Goal: Communication & Community: Answer question/provide support

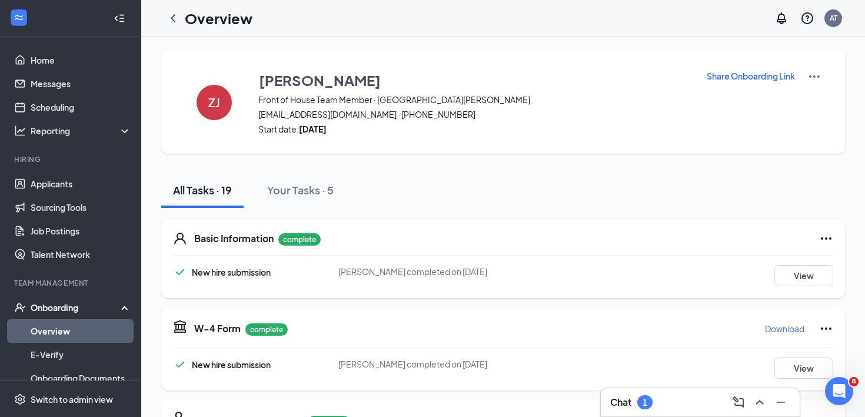
click at [649, 401] on div "1" at bounding box center [644, 402] width 15 height 14
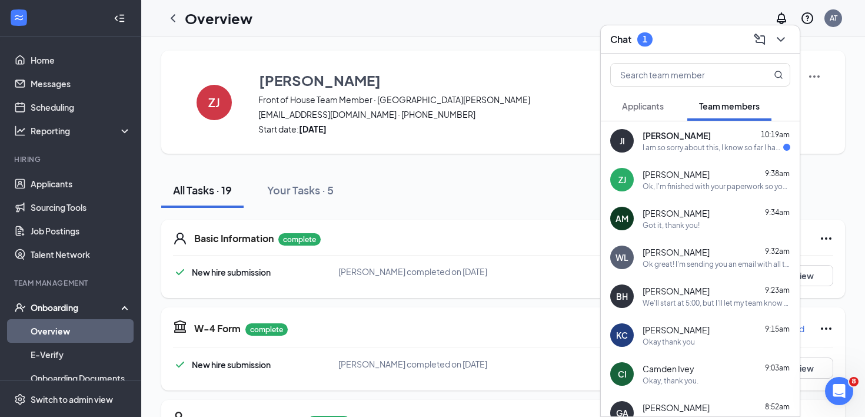
click at [693, 138] on div "[PERSON_NAME] 10:19am" at bounding box center [717, 135] width 148 height 12
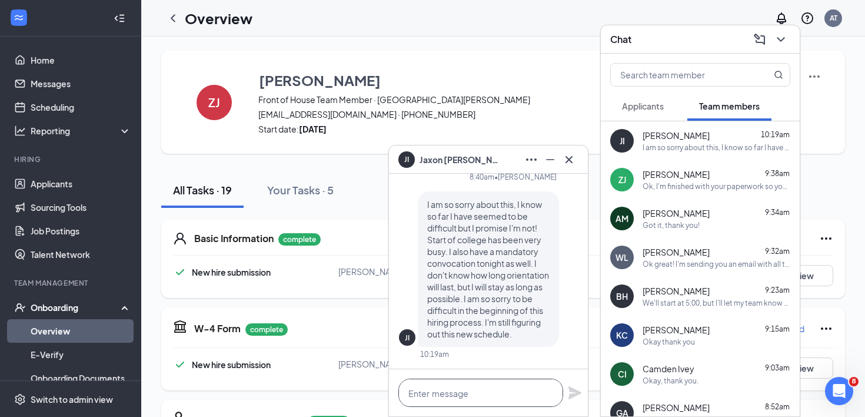
click at [481, 391] on textarea at bounding box center [480, 392] width 165 height 28
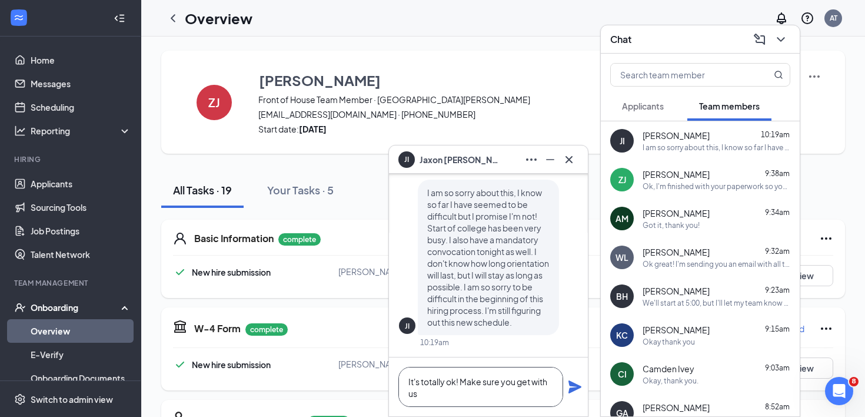
click at [469, 381] on textarea "It's totally ok! Make sure you get with us" at bounding box center [480, 387] width 165 height 40
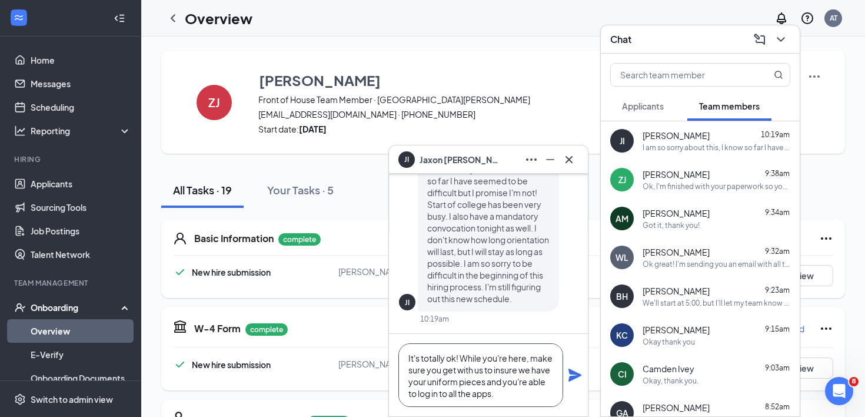
type textarea "It's totally ok! While you're here, make sure you get with us to insure we have…"
click at [573, 373] on icon "Plane" at bounding box center [575, 374] width 13 height 13
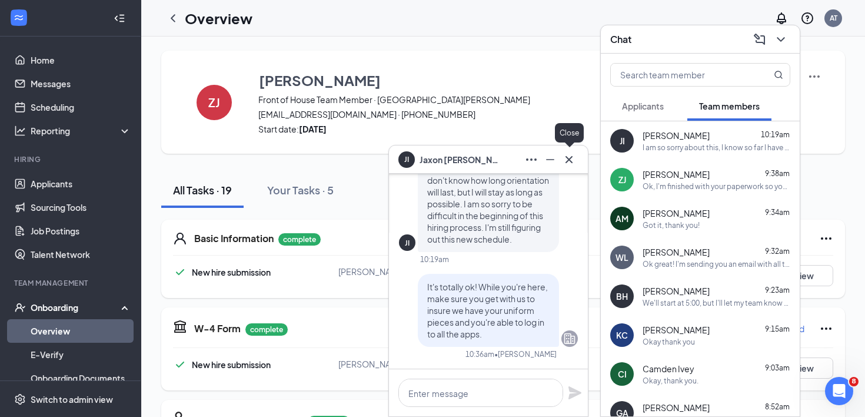
click at [567, 159] on icon "Cross" at bounding box center [569, 159] width 14 height 14
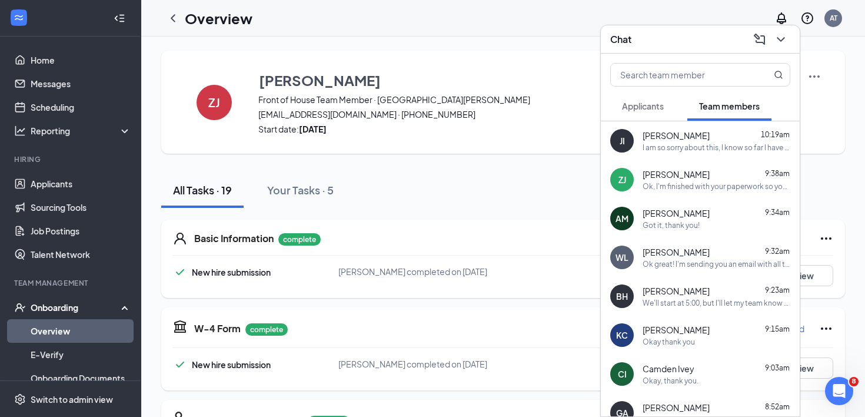
click at [778, 45] on icon "ChevronDown" at bounding box center [781, 39] width 14 height 14
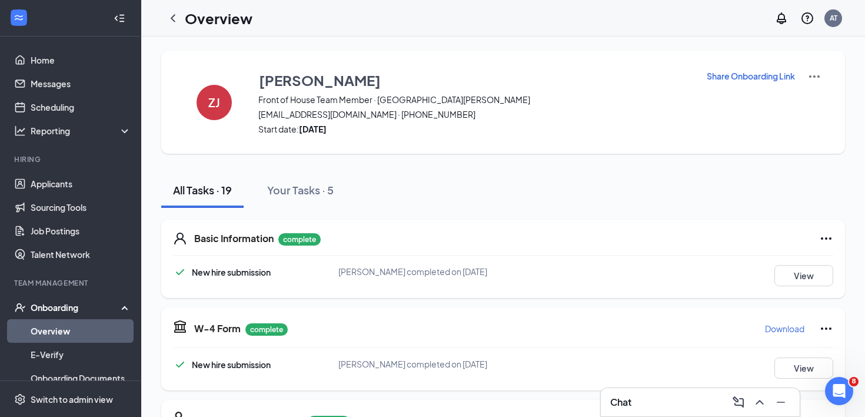
click at [630, 401] on h3 "Chat" at bounding box center [620, 402] width 21 height 13
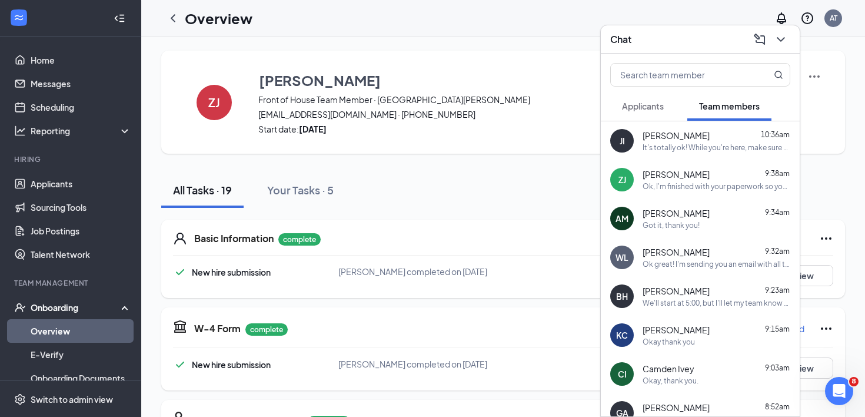
click at [677, 175] on span "[PERSON_NAME]" at bounding box center [676, 174] width 67 height 12
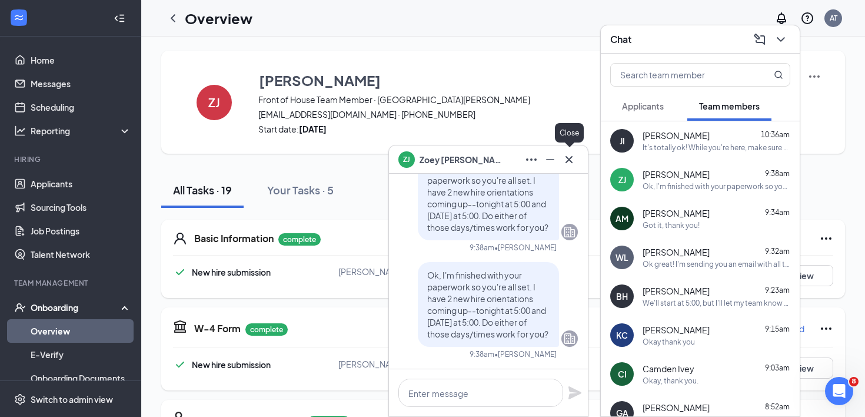
click at [571, 165] on icon "Cross" at bounding box center [569, 159] width 14 height 14
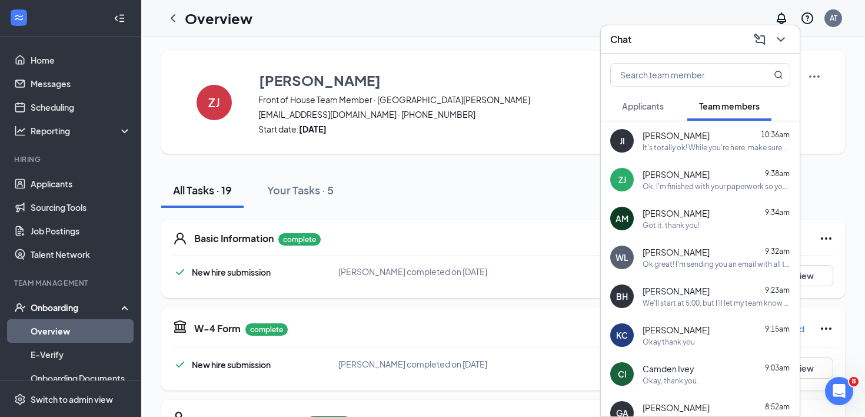
click at [781, 37] on icon "ChevronDown" at bounding box center [781, 39] width 14 height 14
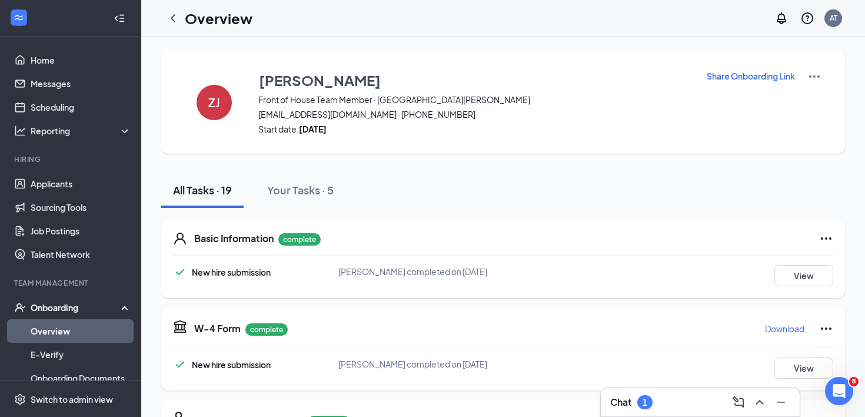
click at [640, 396] on div "Chat 1" at bounding box center [631, 402] width 42 height 14
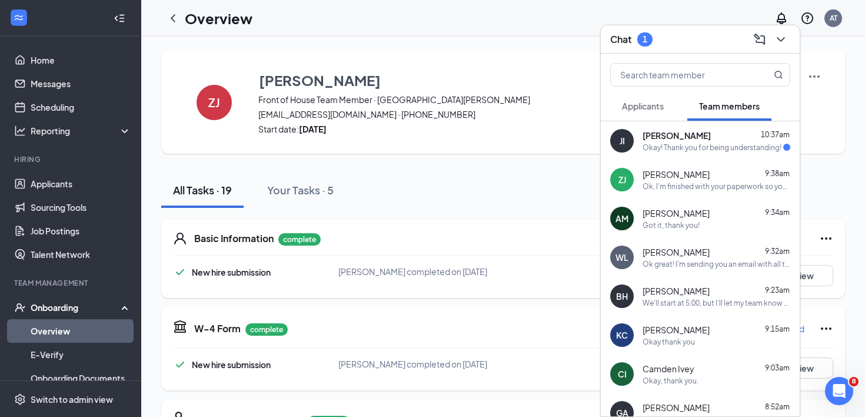
click at [670, 144] on div "Okay! Thank you for being understanding!" at bounding box center [712, 147] width 139 height 10
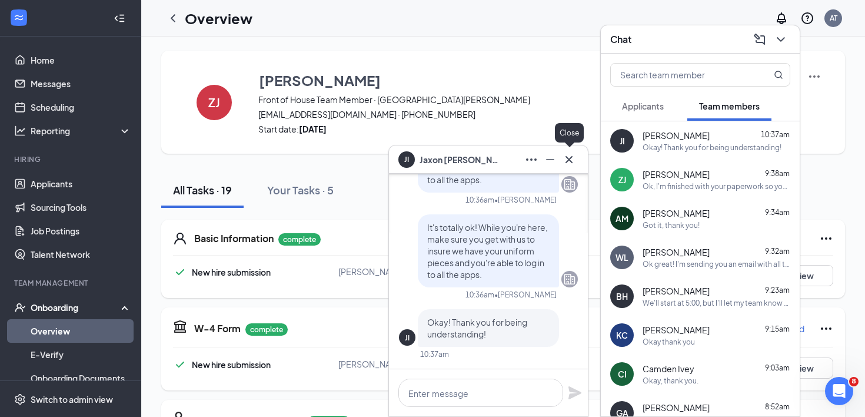
click at [573, 158] on icon "Cross" at bounding box center [569, 159] width 14 height 14
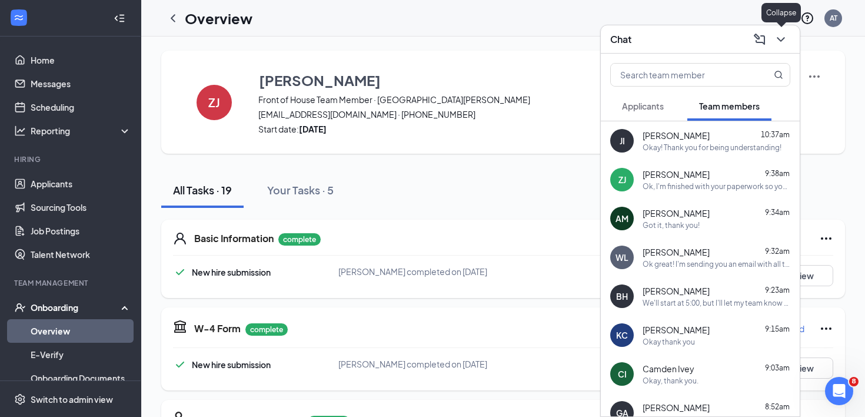
click at [783, 39] on icon "ChevronDown" at bounding box center [781, 39] width 14 height 14
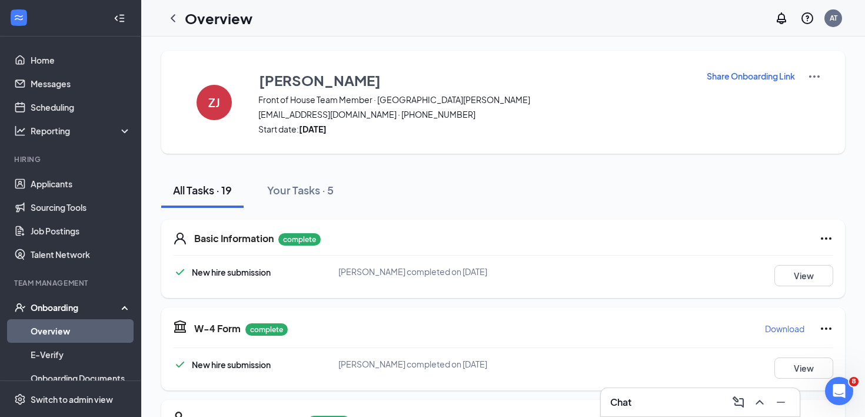
click at [635, 402] on div "Chat" at bounding box center [700, 402] width 180 height 19
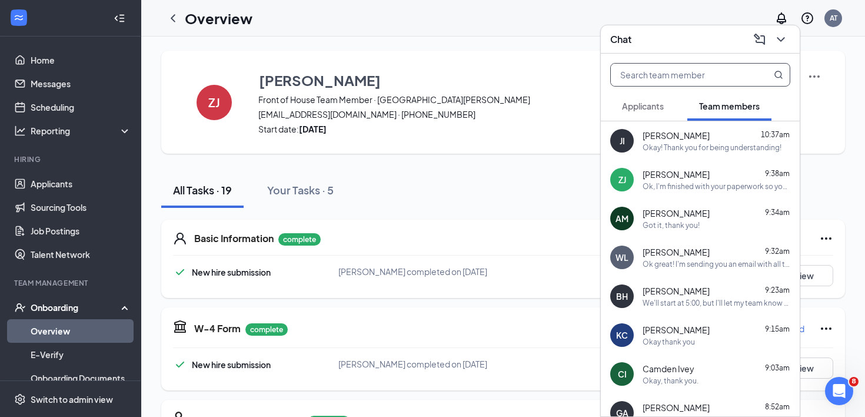
click at [709, 71] on input "text" at bounding box center [680, 75] width 139 height 22
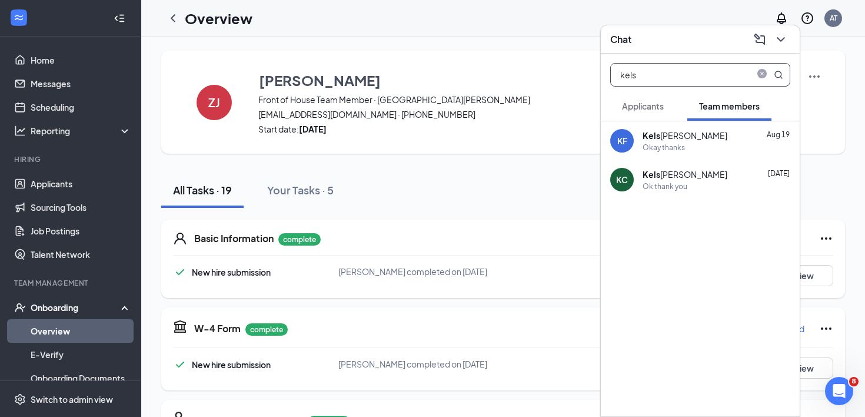
type input "kels"
click at [675, 142] on div "Okay thanks" at bounding box center [664, 147] width 42 height 10
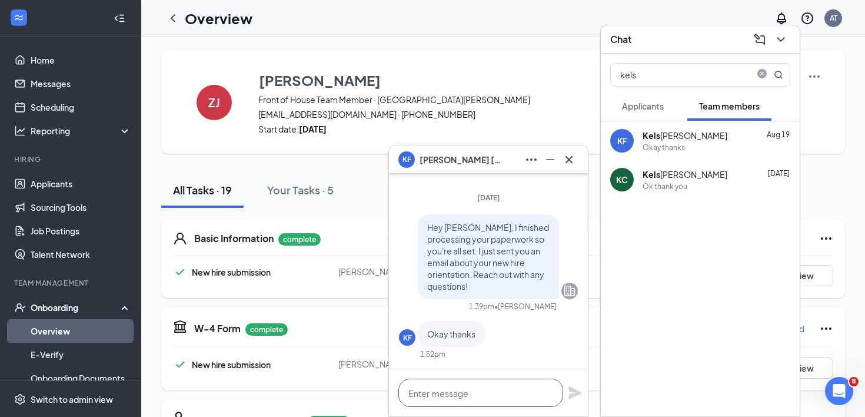
click at [439, 403] on textarea at bounding box center [480, 392] width 165 height 28
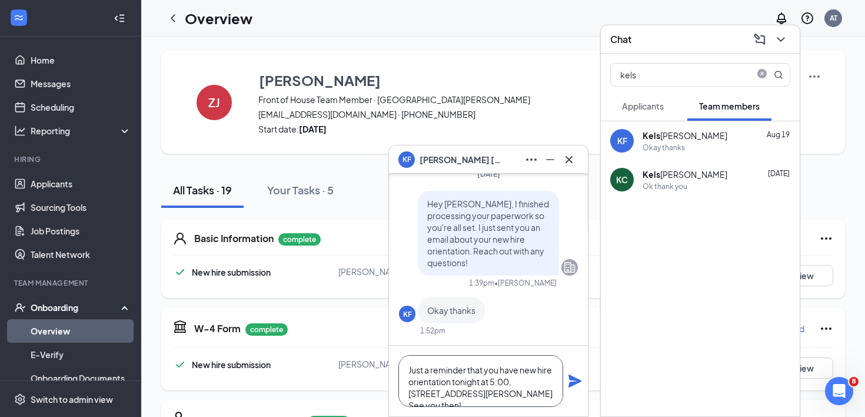
scroll to position [1, 0]
drag, startPoint x: 404, startPoint y: 370, endPoint x: 564, endPoint y: 421, distance: 167.9
click at [564, 416] on html "Home Messages Scheduling Reporting Hiring Applicants Sourcing Tools Job Posting…" at bounding box center [432, 208] width 865 height 417
click at [553, 384] on textarea "Just a reminder that you have new hire orientation tonight at 5:00, [STREET_ADD…" at bounding box center [480, 381] width 165 height 52
type textarea "Just a reminder that you have new hire orientation tonight at 5:00, [STREET_ADD…"
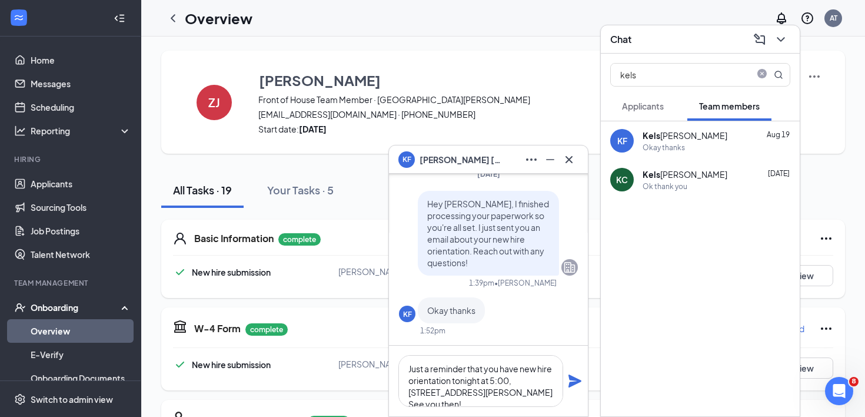
click at [573, 382] on icon "Plane" at bounding box center [575, 380] width 13 height 13
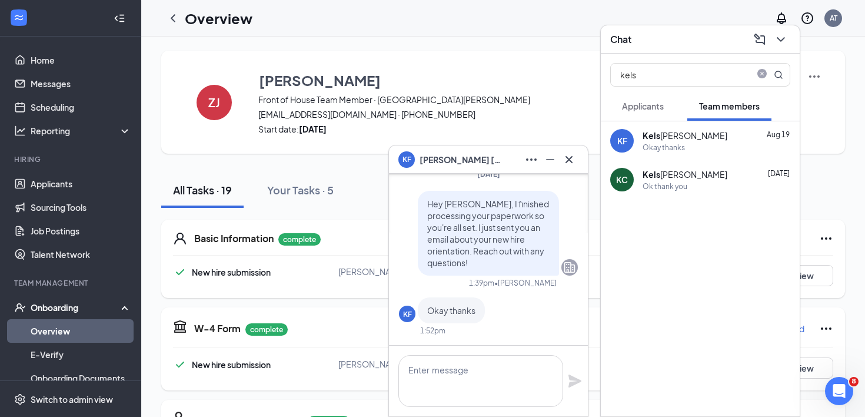
scroll to position [0, 0]
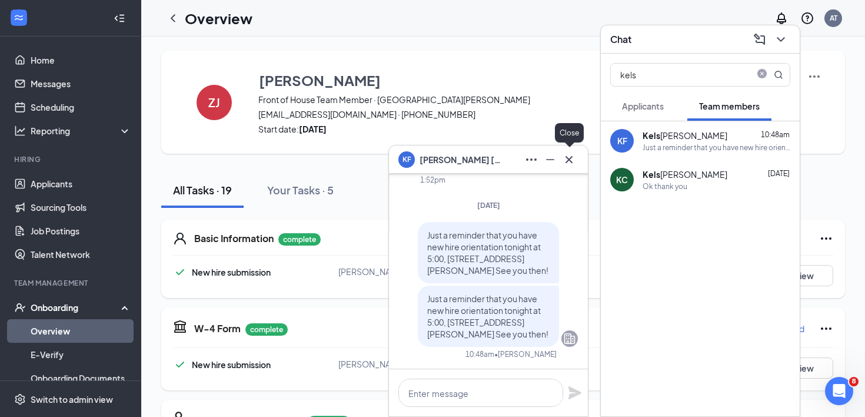
click at [569, 163] on icon "Cross" at bounding box center [569, 159] width 14 height 14
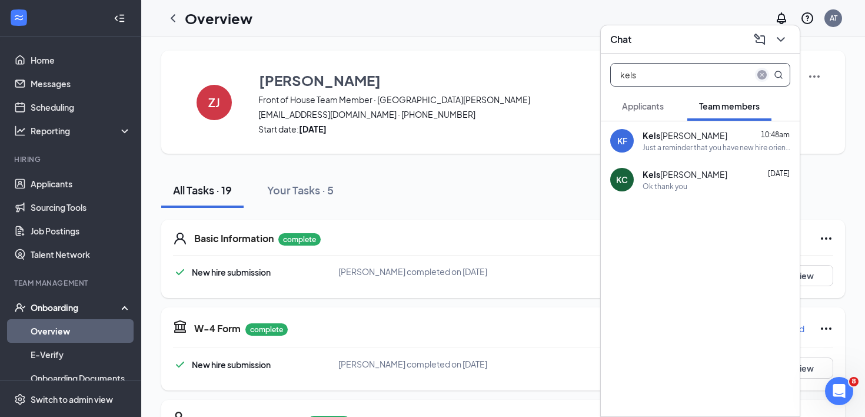
click at [760, 76] on icon "close-circle" at bounding box center [762, 74] width 9 height 9
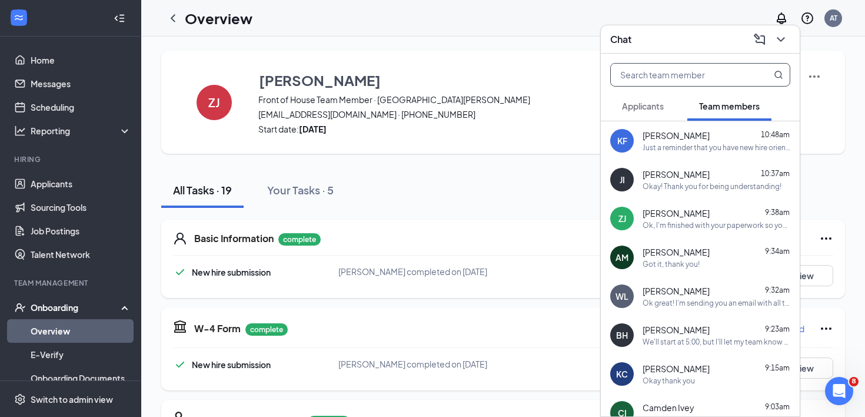
click at [670, 60] on div at bounding box center [700, 73] width 199 height 38
click at [666, 71] on input "text" at bounding box center [680, 75] width 139 height 22
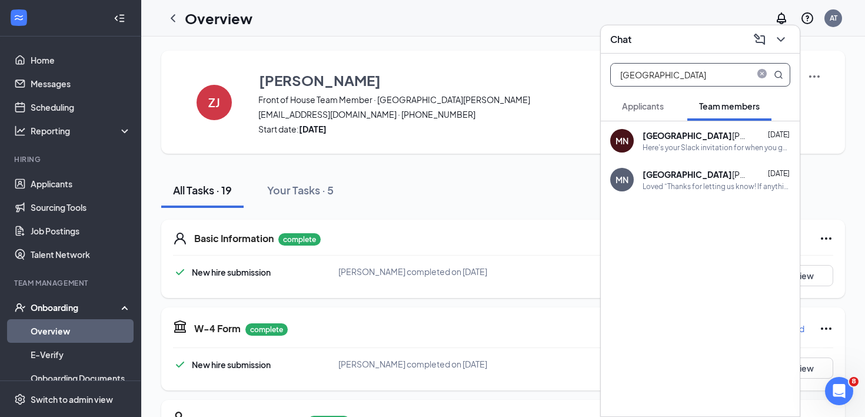
type input "[GEOGRAPHIC_DATA]"
click at [677, 131] on div "[PERSON_NAME]" at bounding box center [696, 135] width 106 height 12
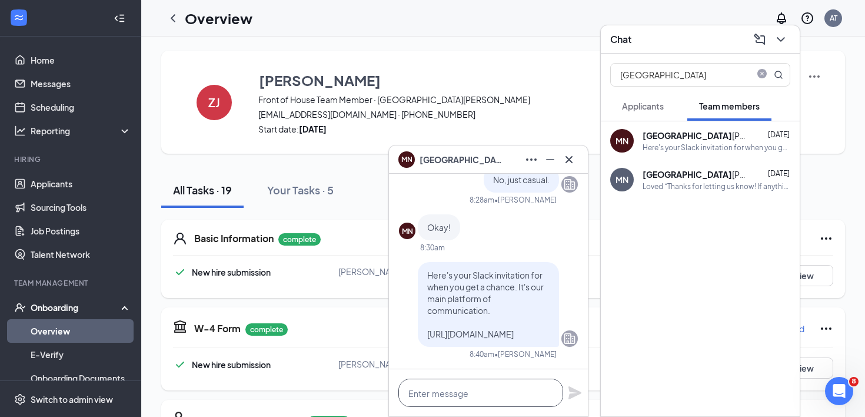
click at [494, 390] on textarea at bounding box center [480, 392] width 165 height 28
paste textarea "Just a reminder that you have new hire orientation tonight at 5:00, [STREET_ADD…"
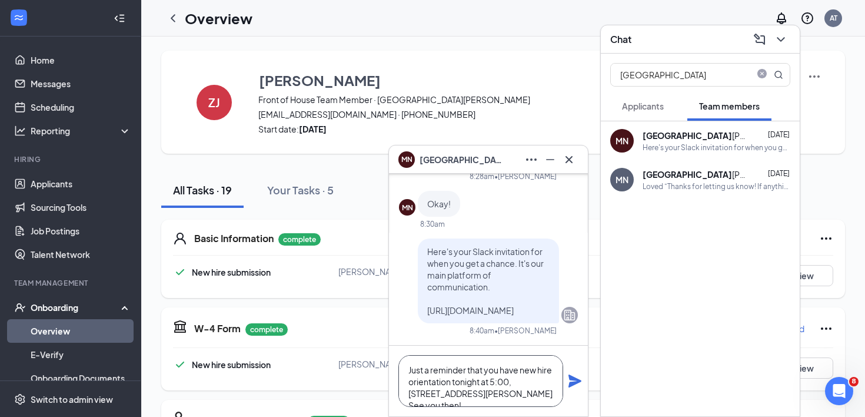
type textarea "Just a reminder that you have new hire orientation tonight at 5:00, [STREET_ADD…"
click at [573, 382] on icon "Plane" at bounding box center [575, 380] width 13 height 13
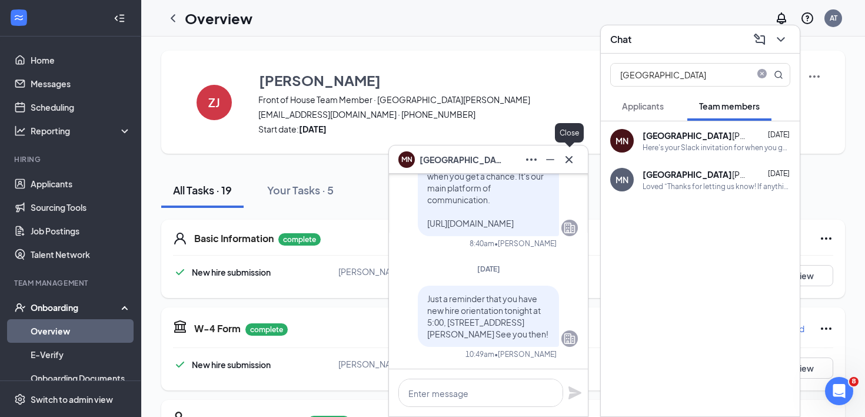
click at [567, 157] on icon "Cross" at bounding box center [569, 158] width 7 height 7
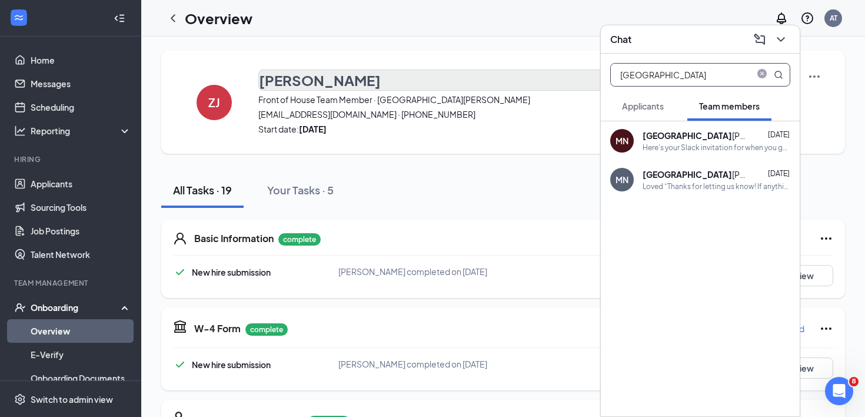
drag, startPoint x: 660, startPoint y: 74, endPoint x: 579, endPoint y: 71, distance: 81.3
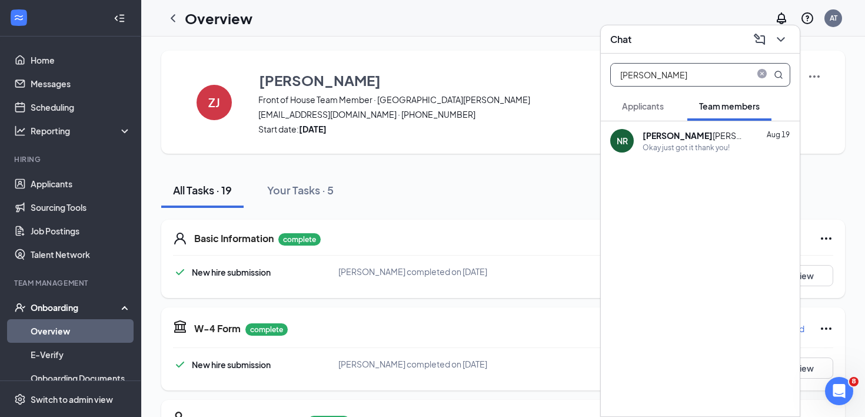
type input "[PERSON_NAME]"
click at [646, 126] on div "NR [PERSON_NAME] [DATE] Okay just got it thank you!" at bounding box center [700, 140] width 199 height 39
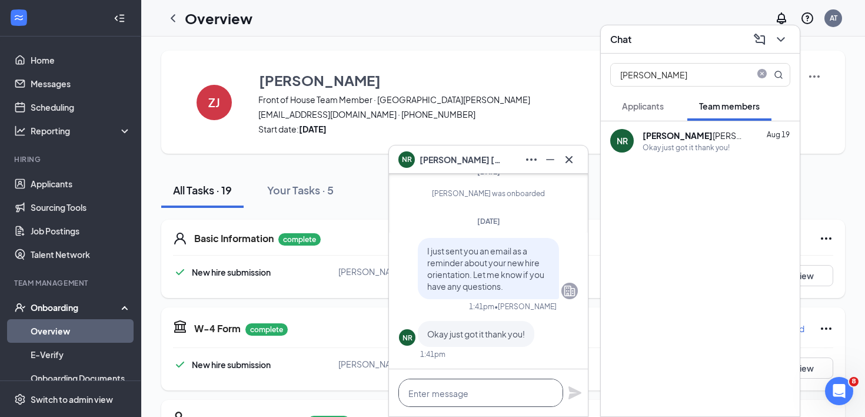
click at [463, 393] on textarea at bounding box center [480, 392] width 165 height 28
paste textarea "Just a reminder that you have new hire orientation tonight at 5:00, [STREET_ADD…"
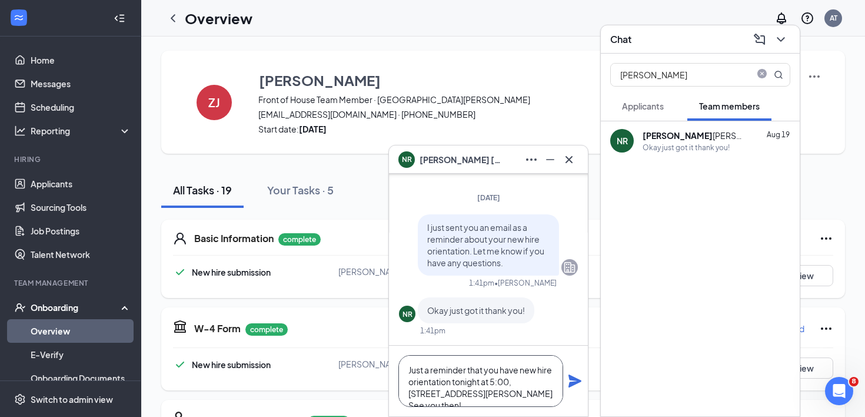
type textarea "Just a reminder that you have new hire orientation tonight at 5:00, [STREET_ADD…"
click at [571, 383] on icon "Plane" at bounding box center [575, 380] width 13 height 13
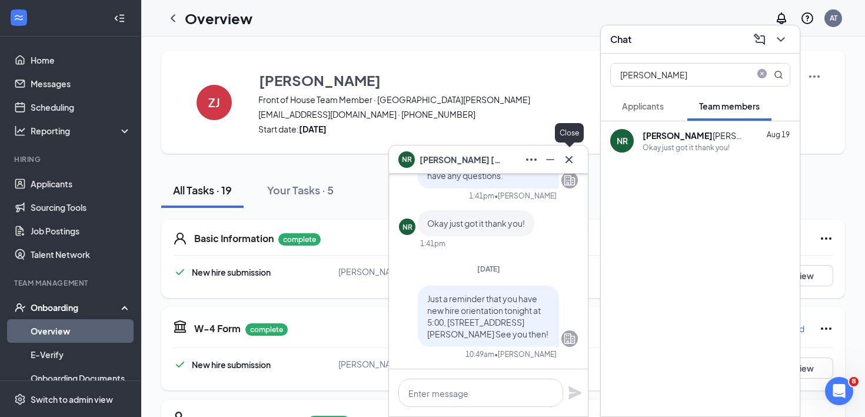
click at [572, 160] on icon "Cross" at bounding box center [569, 159] width 14 height 14
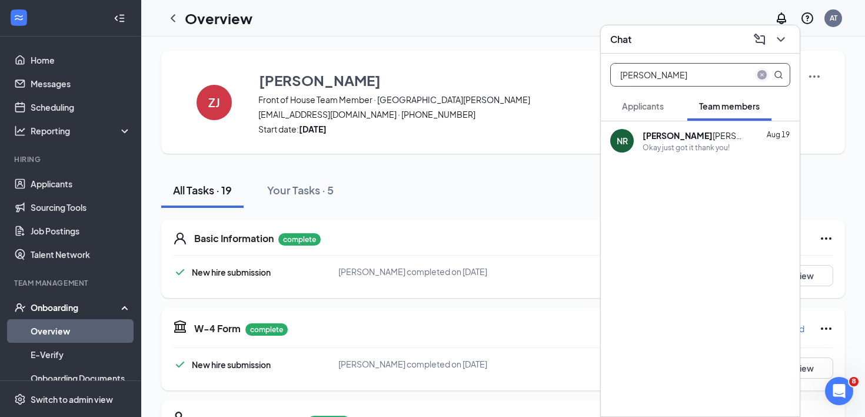
click at [762, 74] on icon "close-circle" at bounding box center [762, 74] width 9 height 9
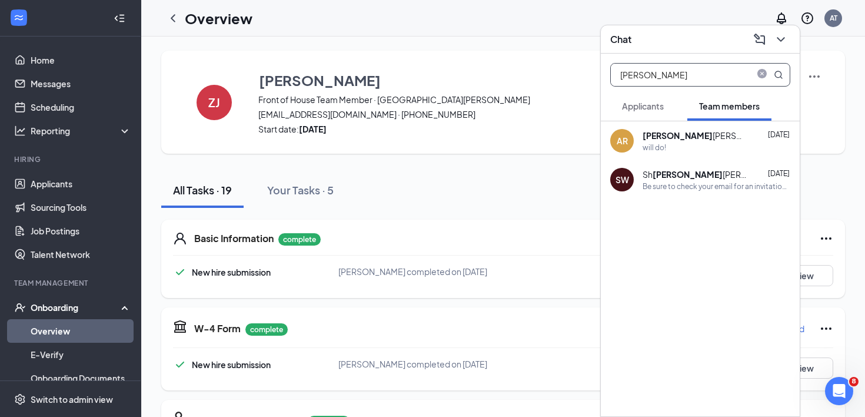
type input "[PERSON_NAME]"
click at [679, 143] on div "will do!" at bounding box center [717, 147] width 148 height 10
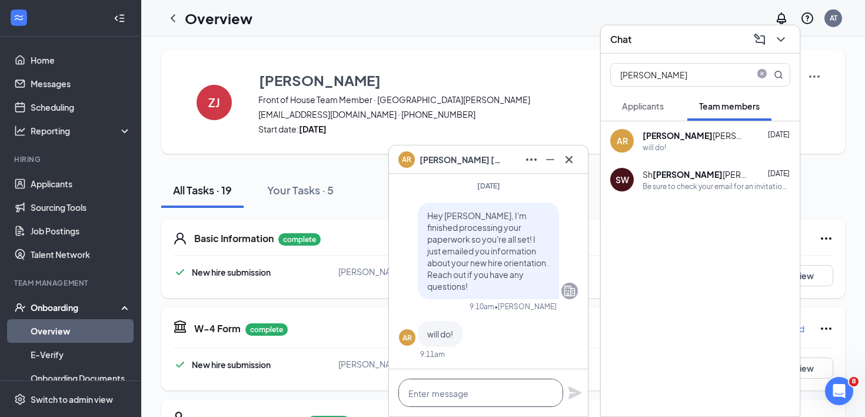
click at [469, 395] on textarea at bounding box center [480, 392] width 165 height 28
paste textarea "Just a reminder that you have new hire orientation tonight at 5:00, [STREET_ADD…"
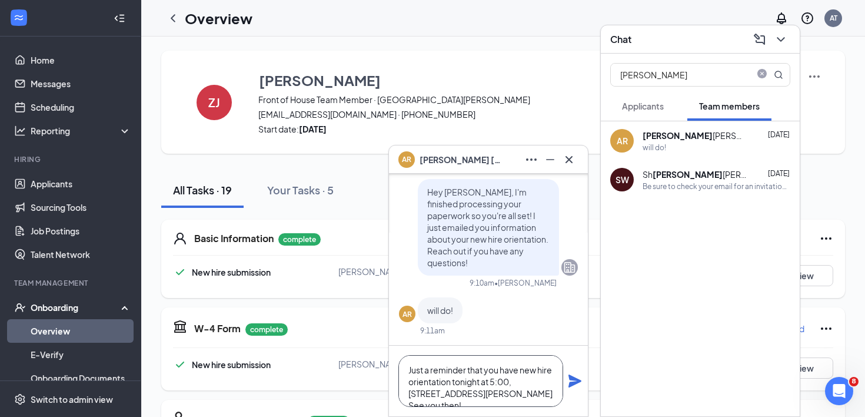
type textarea "Just a reminder that you have new hire orientation tonight at 5:00, [STREET_ADD…"
click at [573, 383] on icon "Plane" at bounding box center [575, 380] width 13 height 13
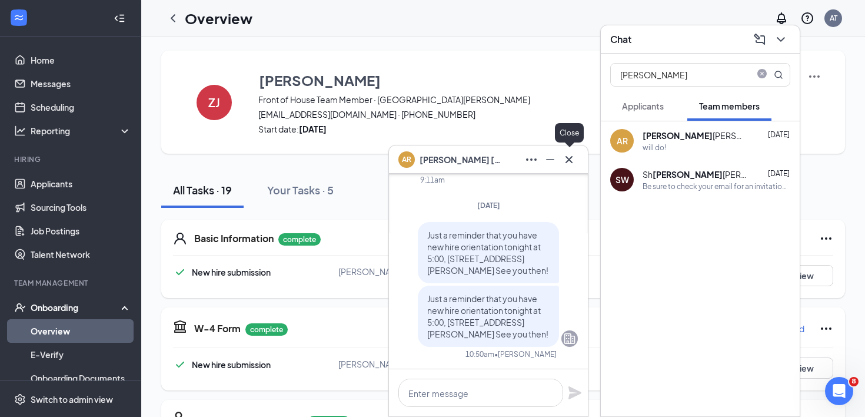
click at [574, 161] on icon "Cross" at bounding box center [569, 159] width 14 height 14
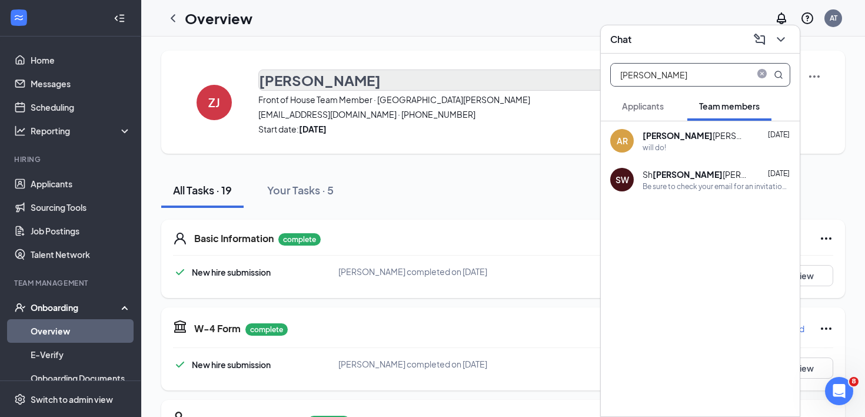
drag, startPoint x: 671, startPoint y: 81, endPoint x: 591, endPoint y: 70, distance: 80.7
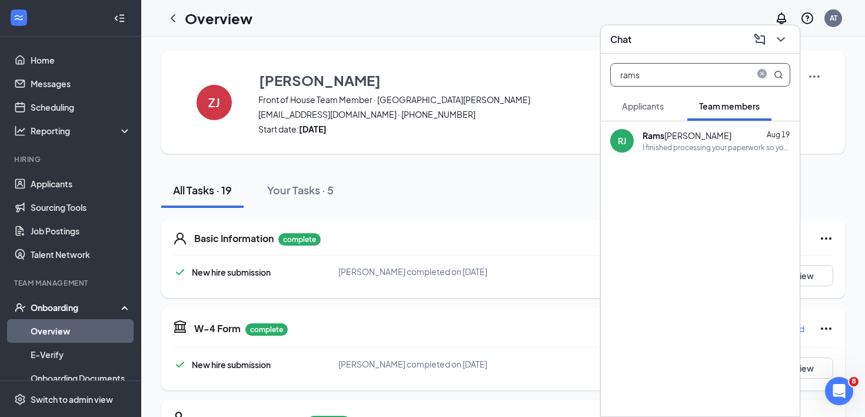
type input "rams"
click at [657, 141] on div "[PERSON_NAME]" at bounding box center [687, 135] width 89 height 12
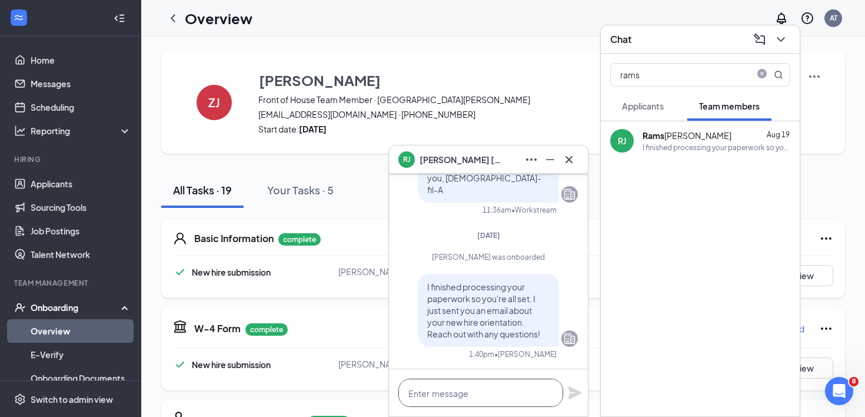
click at [440, 396] on textarea at bounding box center [480, 392] width 165 height 28
paste textarea "Just a reminder that you have new hire orientation tonight at 5:00, [STREET_ADD…"
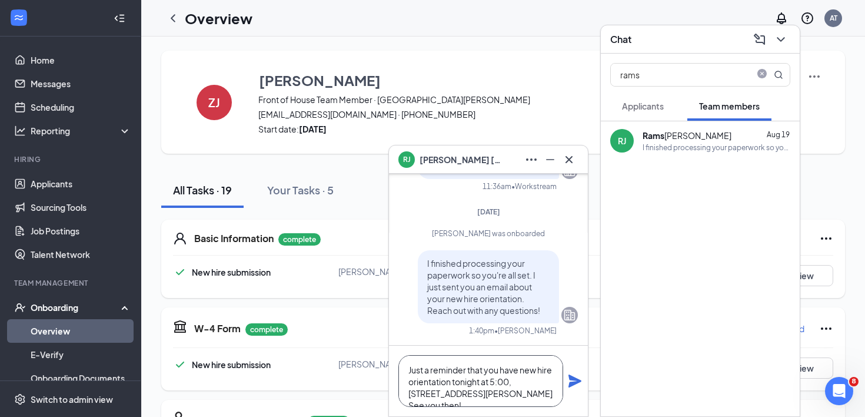
type textarea "Just a reminder that you have new hire orientation tonight at 5:00, [STREET_ADD…"
click at [575, 381] on icon "Plane" at bounding box center [575, 381] width 14 height 14
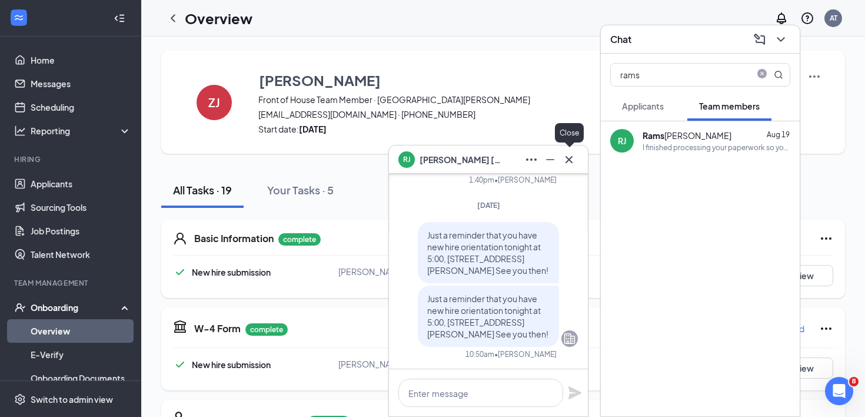
click at [573, 155] on icon "Cross" at bounding box center [569, 159] width 14 height 14
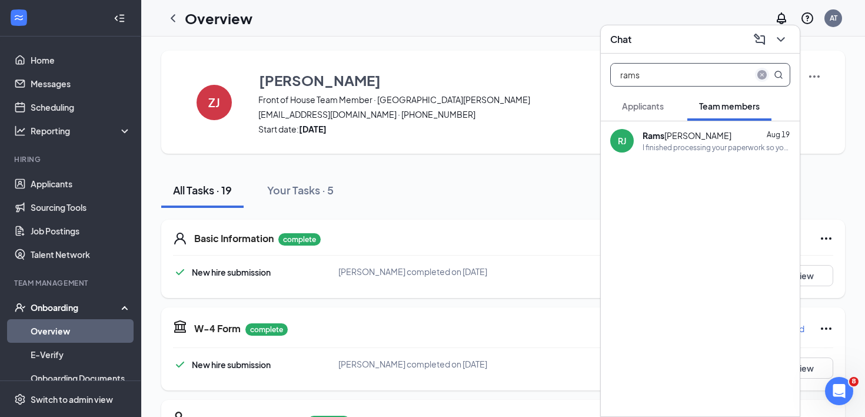
click at [763, 74] on icon "close-circle" at bounding box center [762, 74] width 9 height 9
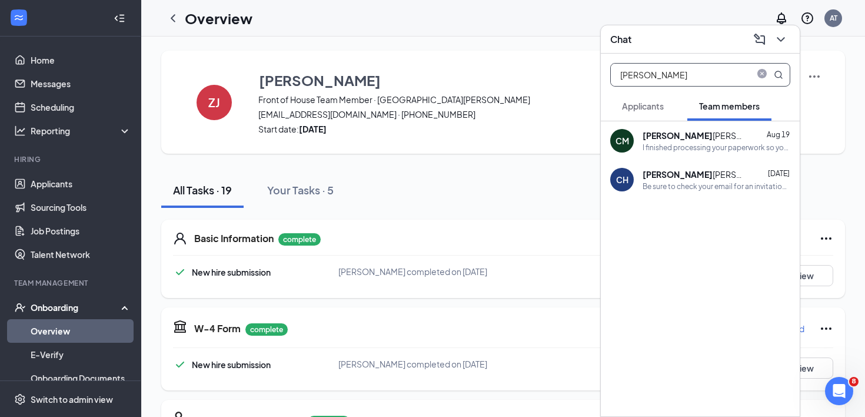
type input "[PERSON_NAME]"
click at [676, 147] on div "I finished processing your paperwork so you're all set. I just sent you an emai…" at bounding box center [717, 147] width 148 height 10
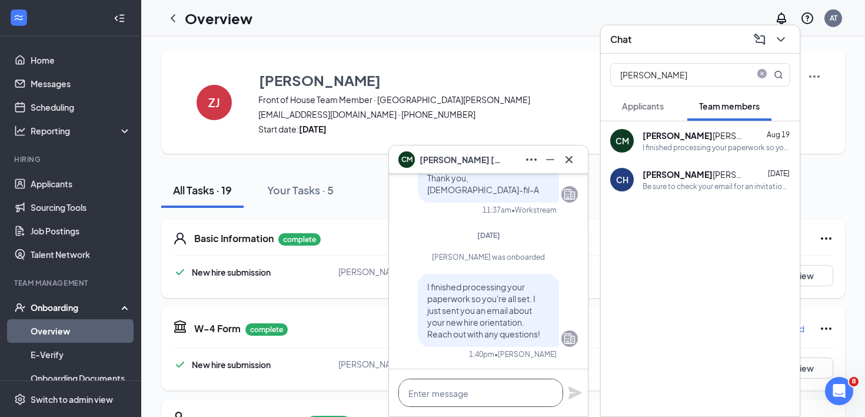
click at [483, 403] on textarea at bounding box center [480, 392] width 165 height 28
paste textarea "Just a reminder that you have new hire orientation tonight at 5:00, [STREET_ADD…"
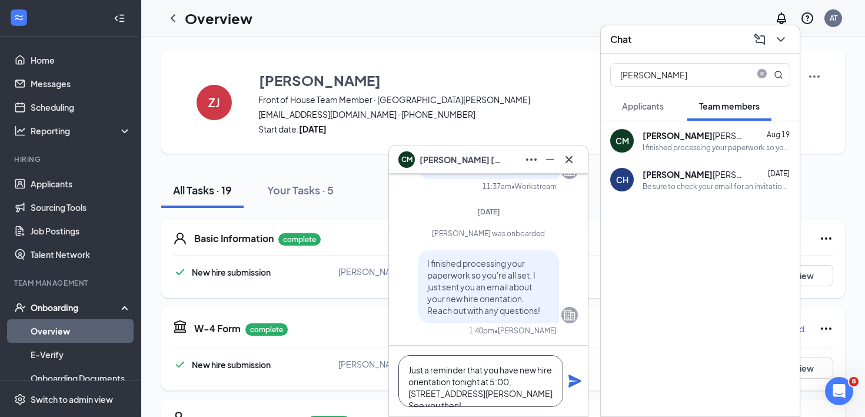
type textarea "Just a reminder that you have new hire orientation tonight at 5:00, [STREET_ADD…"
click at [576, 376] on icon "Plane" at bounding box center [575, 381] width 14 height 14
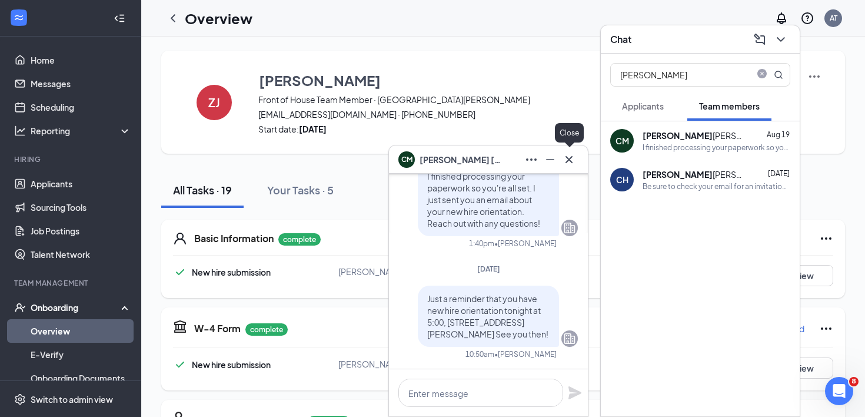
click at [570, 158] on icon "Cross" at bounding box center [569, 158] width 7 height 7
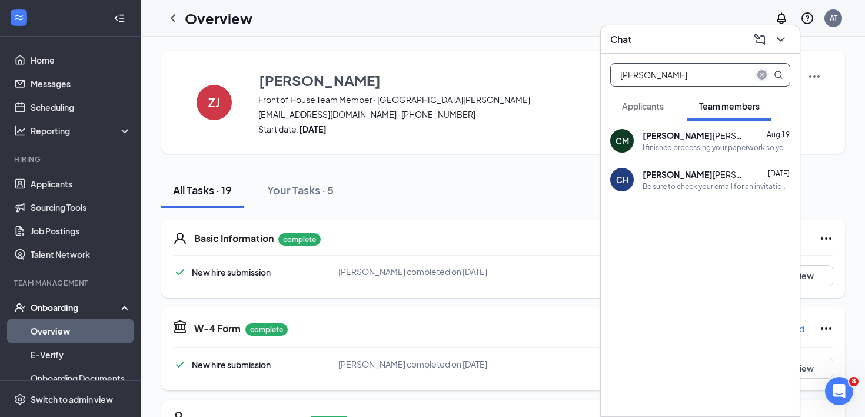
click at [761, 72] on icon "close-circle" at bounding box center [762, 74] width 9 height 9
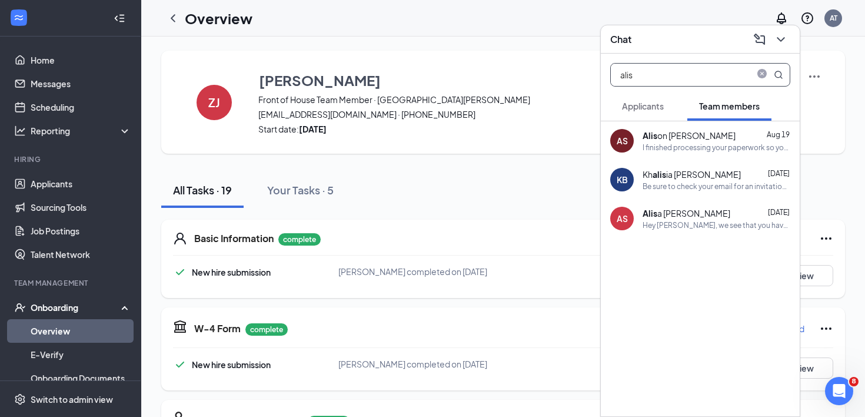
type input "alis"
click at [720, 145] on div "I finished processing your paperwork so you're all set. I just sent you an emai…" at bounding box center [717, 147] width 148 height 10
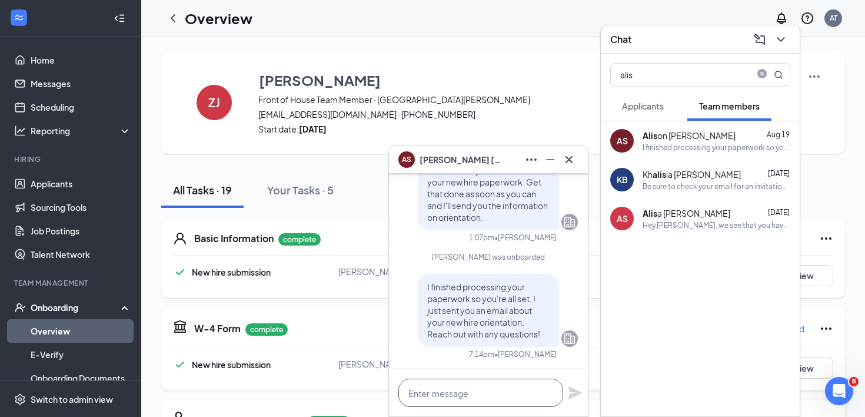
click at [470, 388] on textarea at bounding box center [480, 392] width 165 height 28
paste textarea "Just a reminder that you have new hire orientation tonight at 5:00, [STREET_ADD…"
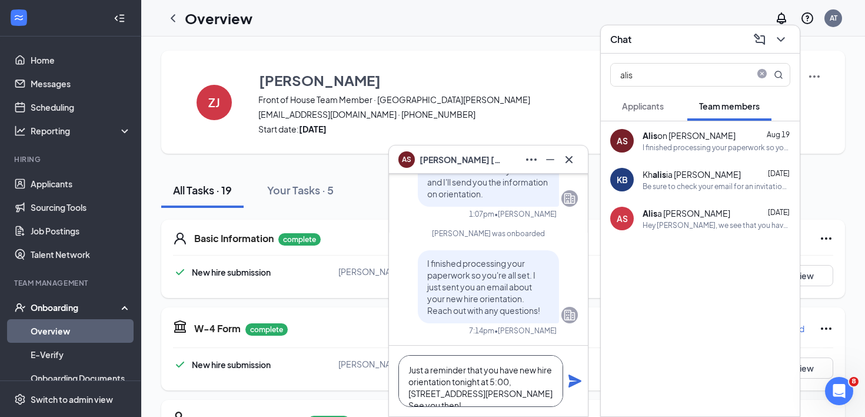
type textarea "Just a reminder that you have new hire orientation tonight at 5:00, [STREET_ADD…"
drag, startPoint x: 576, startPoint y: 380, endPoint x: 566, endPoint y: 380, distance: 9.4
click at [576, 380] on icon "Plane" at bounding box center [575, 380] width 13 height 13
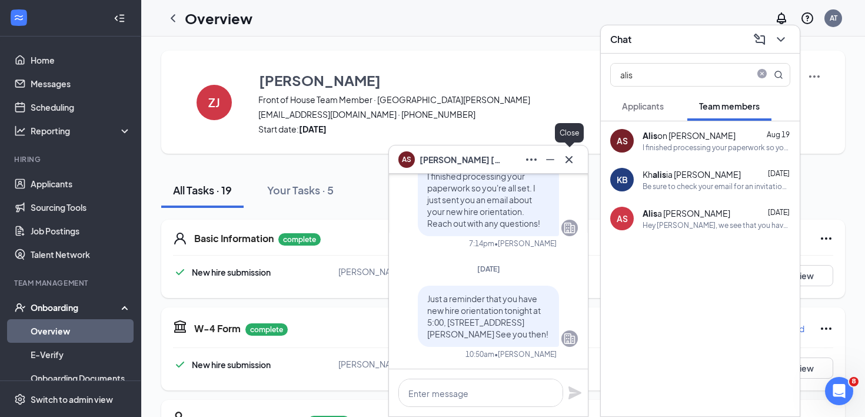
click at [570, 162] on icon "Cross" at bounding box center [569, 159] width 14 height 14
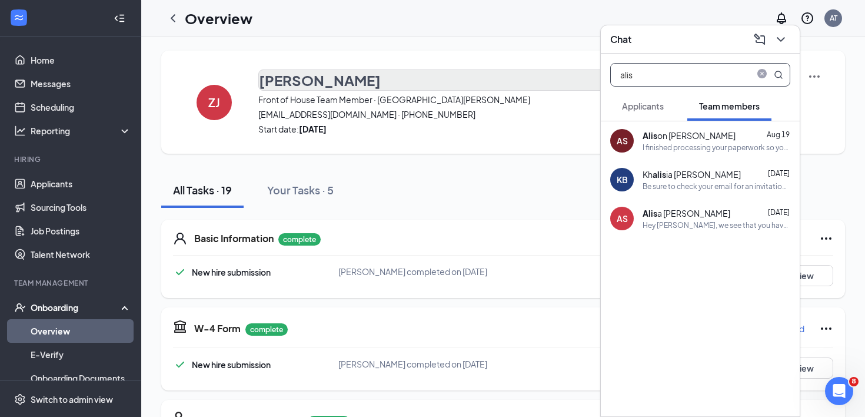
drag, startPoint x: 646, startPoint y: 74, endPoint x: 564, endPoint y: 73, distance: 81.2
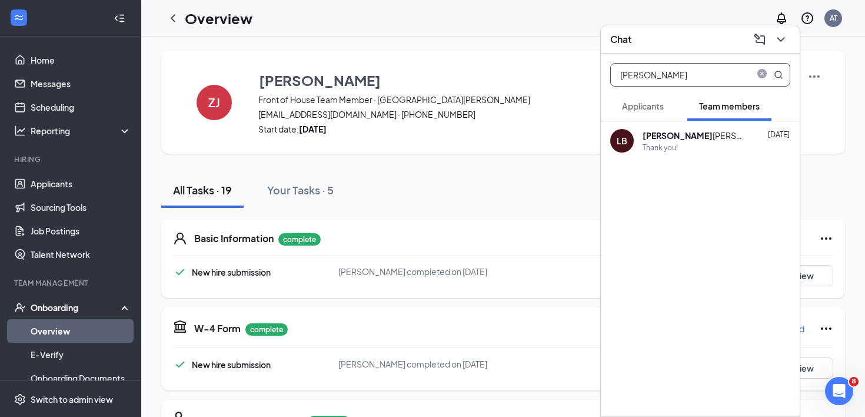
type input "[PERSON_NAME]"
click at [649, 135] on b "[PERSON_NAME]" at bounding box center [678, 135] width 70 height 11
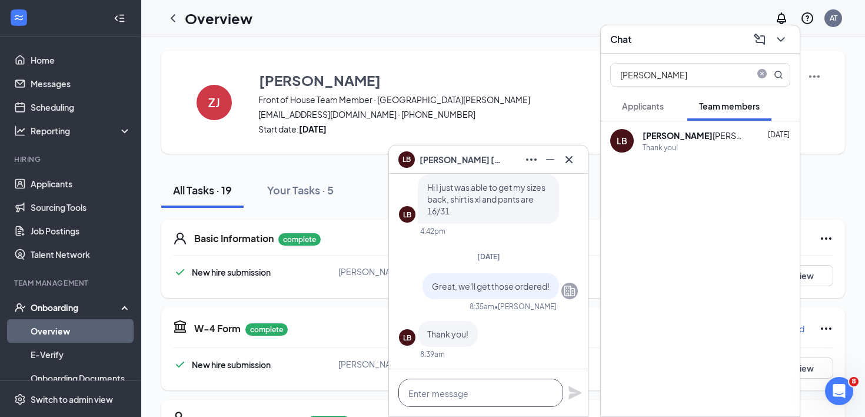
click at [476, 396] on textarea at bounding box center [480, 392] width 165 height 28
paste textarea "Just a reminder that you have new hire orientation tonight at 5:00, [STREET_ADD…"
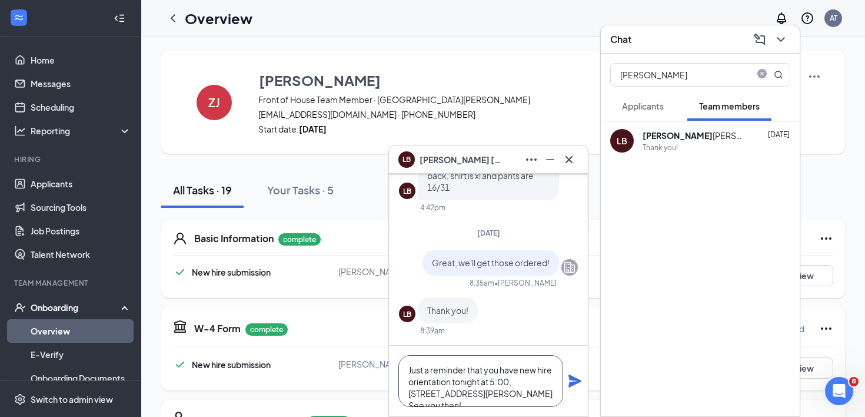
type textarea "Just a reminder that you have new hire orientation tonight at 5:00, [STREET_ADD…"
click at [576, 378] on icon "Plane" at bounding box center [575, 380] width 13 height 13
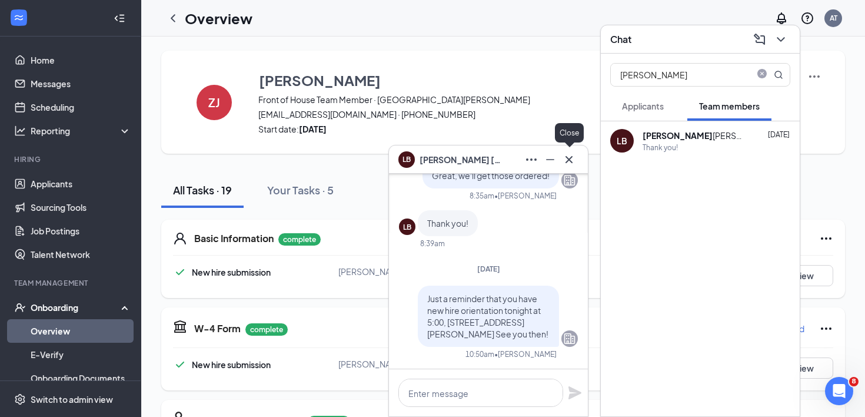
click at [570, 158] on icon "Cross" at bounding box center [569, 159] width 14 height 14
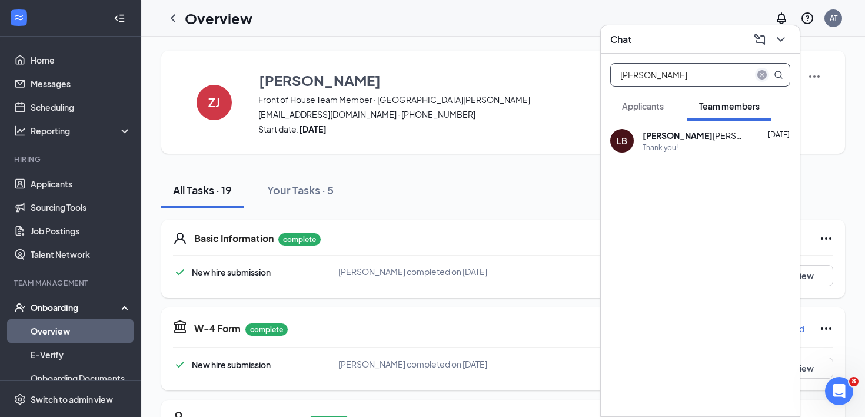
click at [763, 77] on icon "close-circle" at bounding box center [762, 74] width 9 height 9
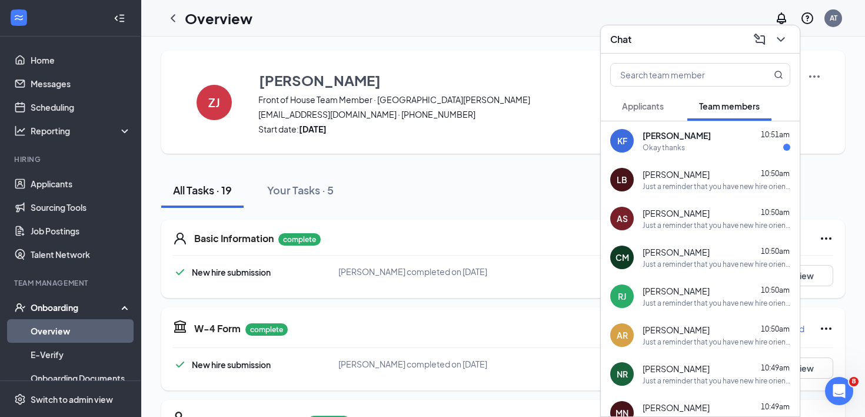
click at [688, 149] on div "Okay thanks" at bounding box center [717, 147] width 148 height 10
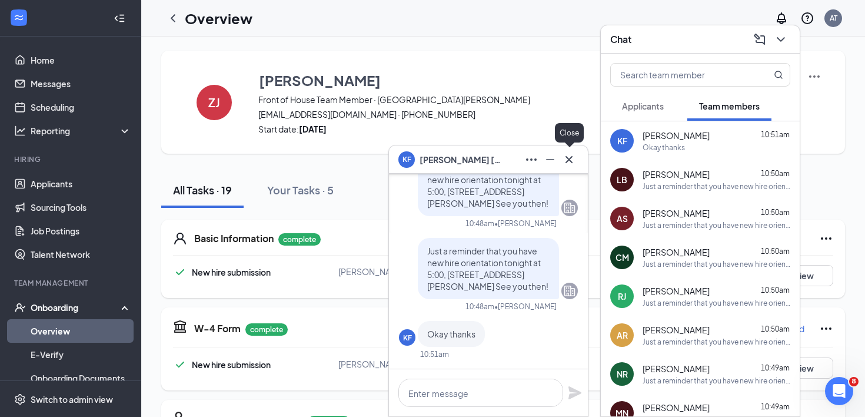
click at [568, 161] on icon "Cross" at bounding box center [569, 158] width 7 height 7
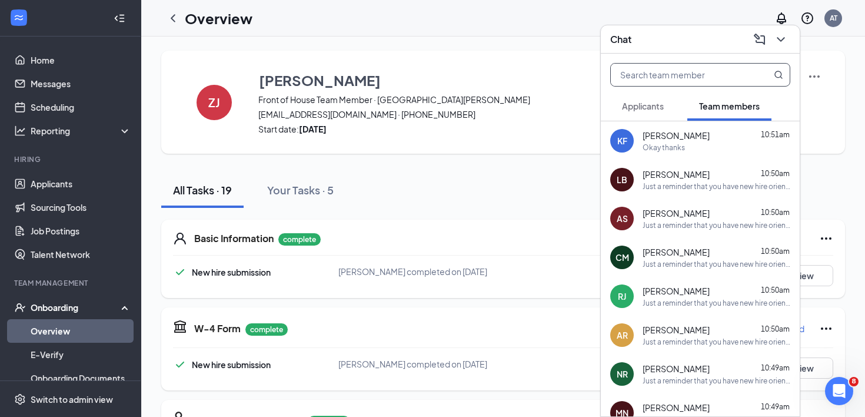
click at [675, 79] on input "text" at bounding box center [680, 75] width 139 height 22
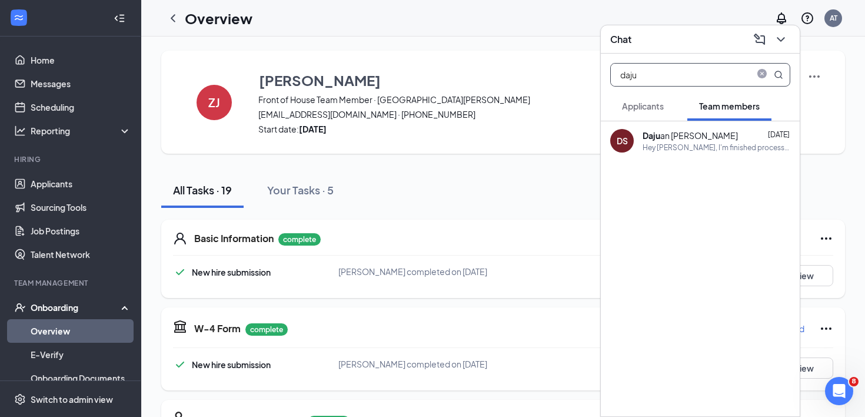
type input "daju"
click at [695, 141] on div "Daju an [PERSON_NAME]" at bounding box center [690, 135] width 95 height 12
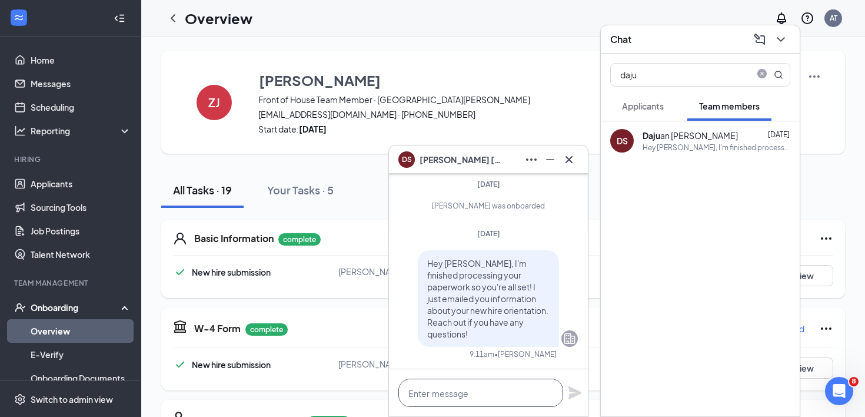
click at [448, 393] on textarea at bounding box center [480, 392] width 165 height 28
paste textarea "Just a reminder that you have new hire orientation tonight at 5:00, [STREET_ADD…"
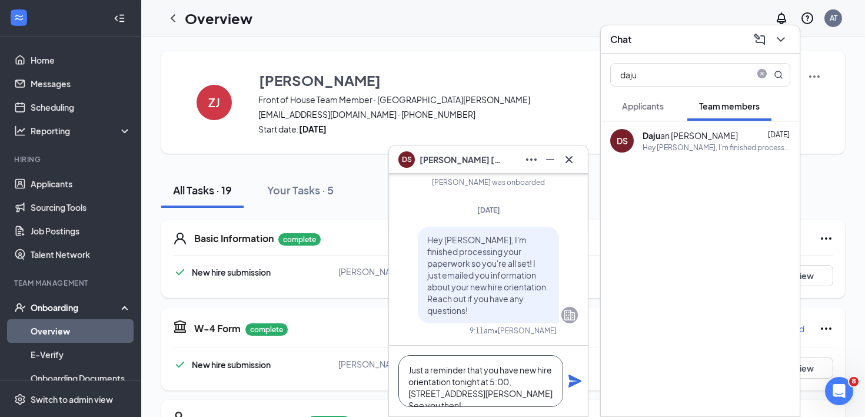
type textarea "Just a reminder that you have new hire orientation tonight at 5:00, [STREET_ADD…"
click at [577, 376] on icon "Plane" at bounding box center [575, 381] width 14 height 14
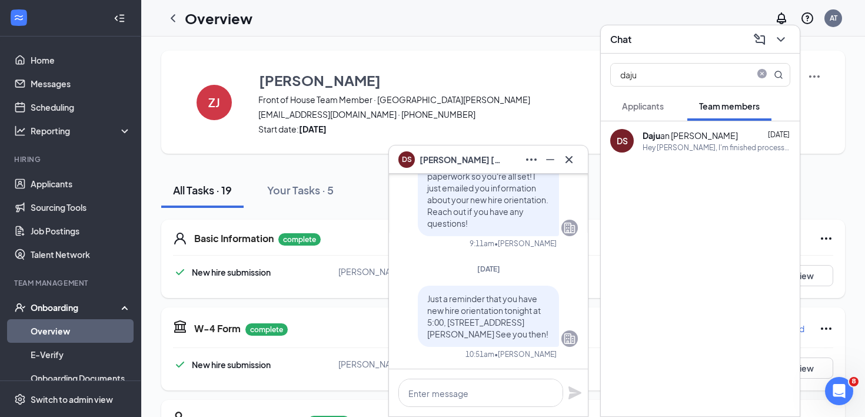
click at [570, 164] on icon "Cross" at bounding box center [569, 159] width 14 height 14
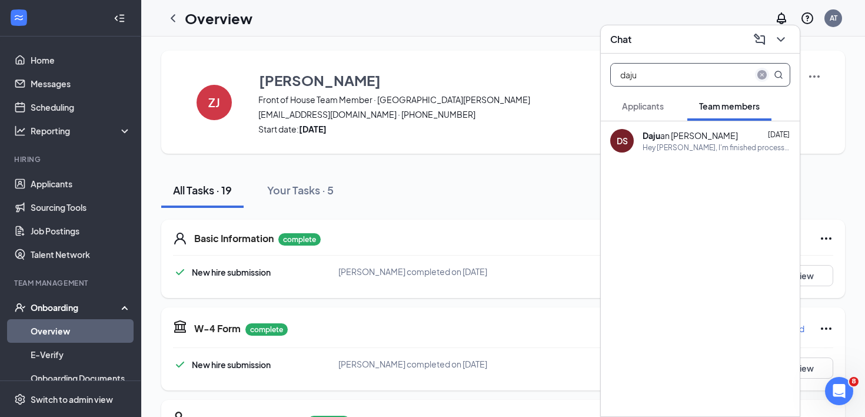
click at [767, 72] on span "close-circle" at bounding box center [762, 75] width 14 height 14
type input "[PERSON_NAME]"
click at [696, 141] on div "[PERSON_NAME] [PERSON_NAME]" at bounding box center [696, 135] width 106 height 12
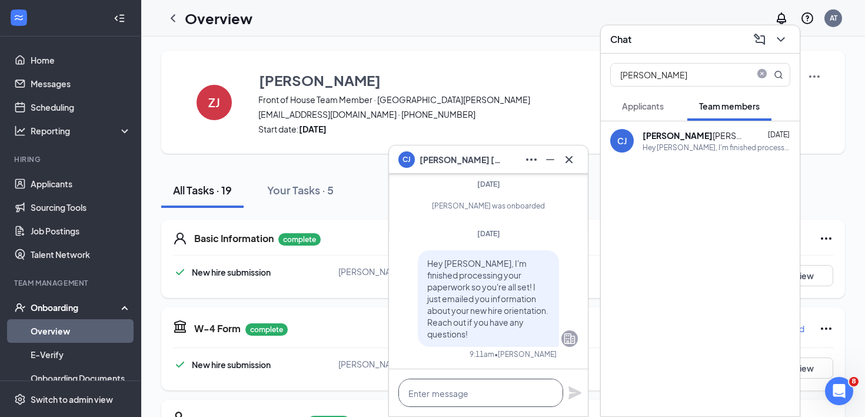
click at [494, 400] on textarea at bounding box center [480, 392] width 165 height 28
paste textarea "Just a reminder that you have new hire orientation tonight at 5:00, [STREET_ADD…"
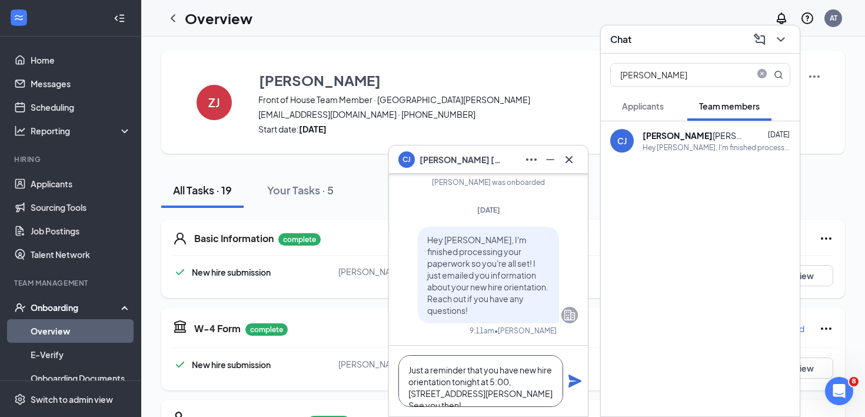
type textarea "Just a reminder that you have new hire orientation tonight at 5:00, [STREET_ADD…"
click at [572, 383] on icon "Plane" at bounding box center [575, 380] width 13 height 13
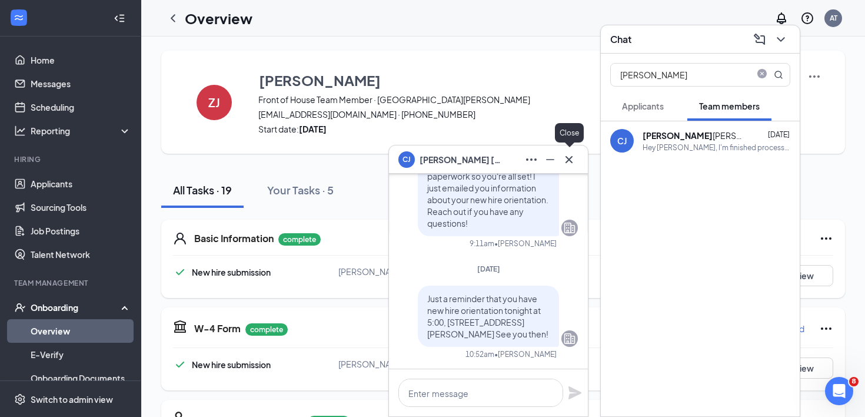
click at [571, 160] on icon "Cross" at bounding box center [569, 159] width 14 height 14
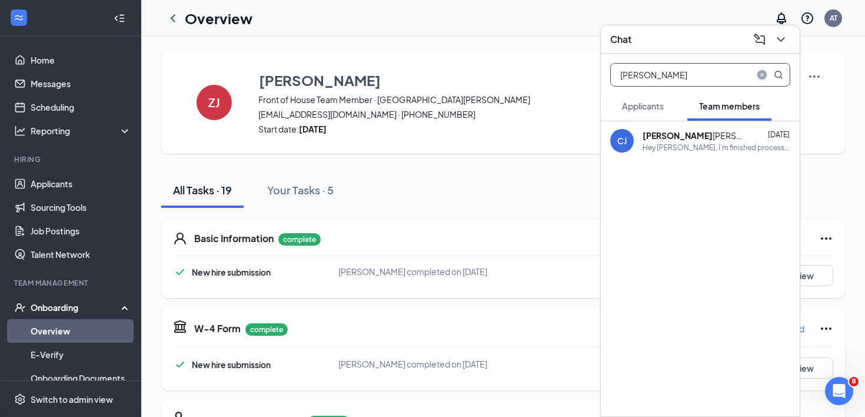
click at [760, 75] on icon "close-circle" at bounding box center [762, 74] width 9 height 9
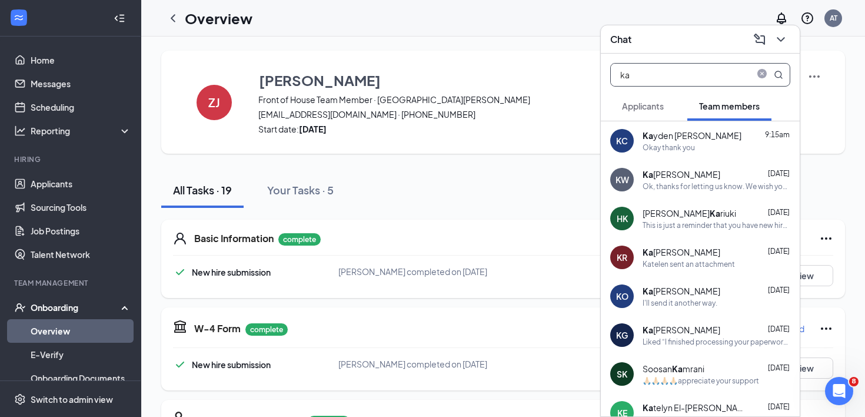
type input "k"
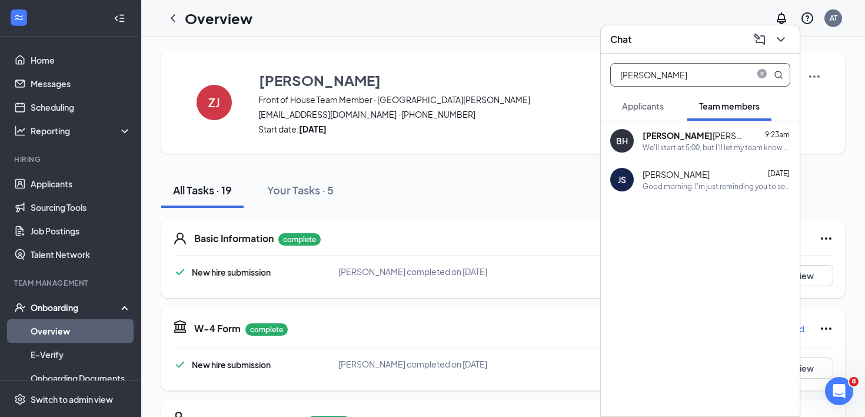
type input "[PERSON_NAME]"
click at [756, 67] on span at bounding box center [768, 75] width 31 height 22
click at [766, 75] on icon "close-circle" at bounding box center [762, 74] width 9 height 9
type input "cassie"
click at [682, 155] on div "CW [PERSON_NAME] [DATE] Here's the Slack invitation for when you get a chance. …" at bounding box center [700, 140] width 199 height 39
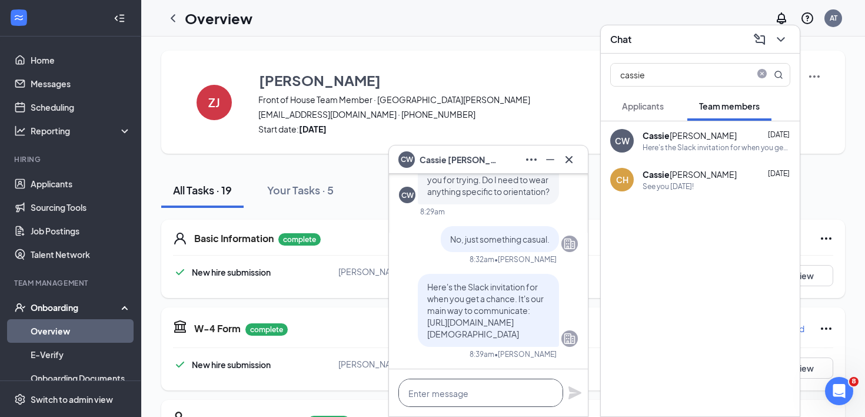
click at [426, 387] on textarea at bounding box center [480, 392] width 165 height 28
paste textarea "Just a reminder that you have new hire orientation tonight at 5:00, [STREET_ADD…"
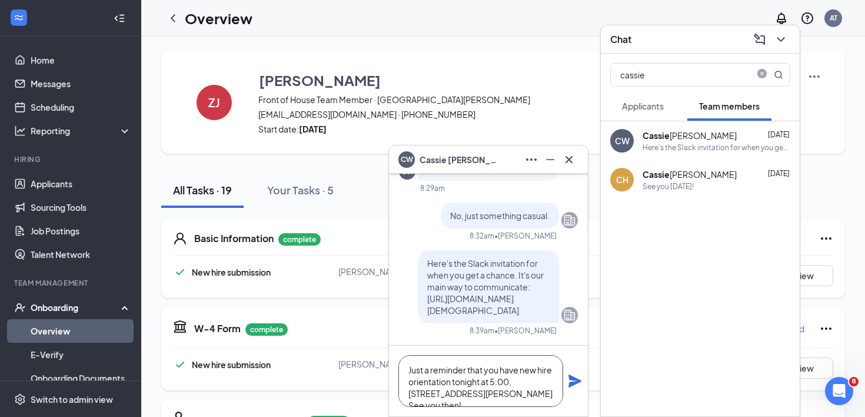
type textarea "Just a reminder that you have new hire orientation tonight at 5:00, [STREET_ADD…"
click at [574, 384] on icon "Plane" at bounding box center [575, 380] width 13 height 13
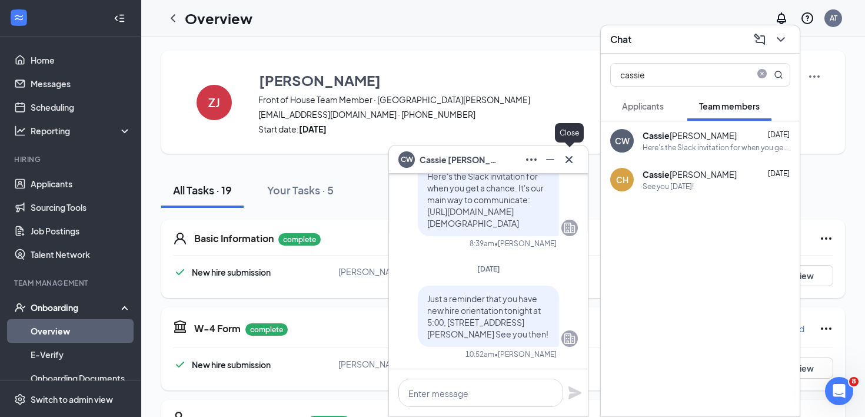
click at [563, 155] on icon "Cross" at bounding box center [569, 159] width 14 height 14
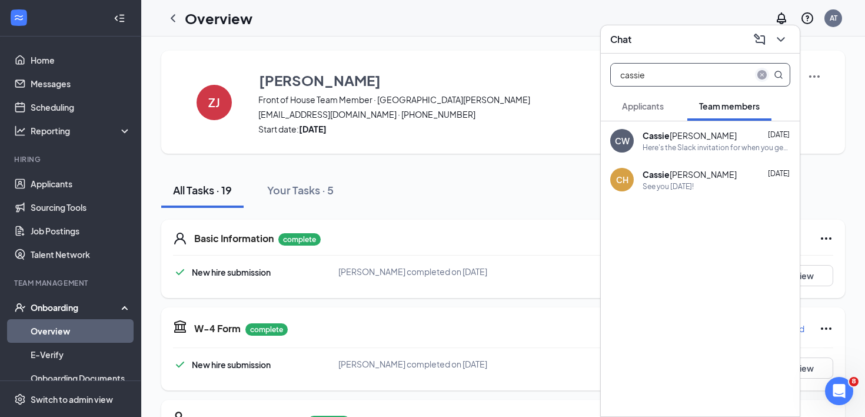
click at [760, 77] on icon "close-circle" at bounding box center [762, 74] width 9 height 9
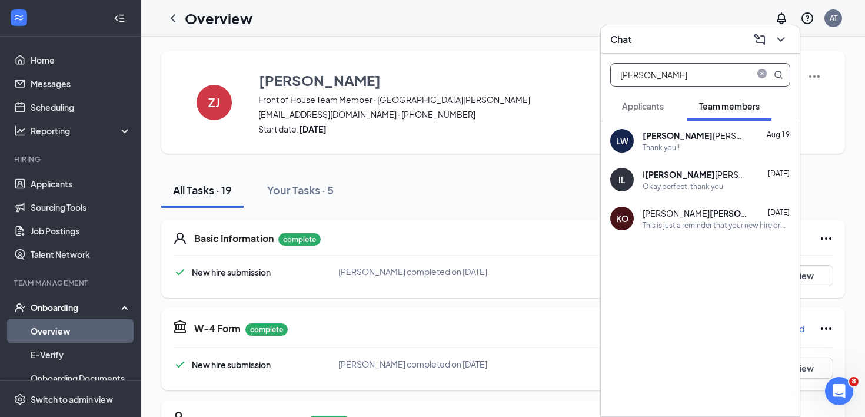
type input "[PERSON_NAME]"
click at [655, 135] on b "[PERSON_NAME]" at bounding box center [678, 135] width 70 height 11
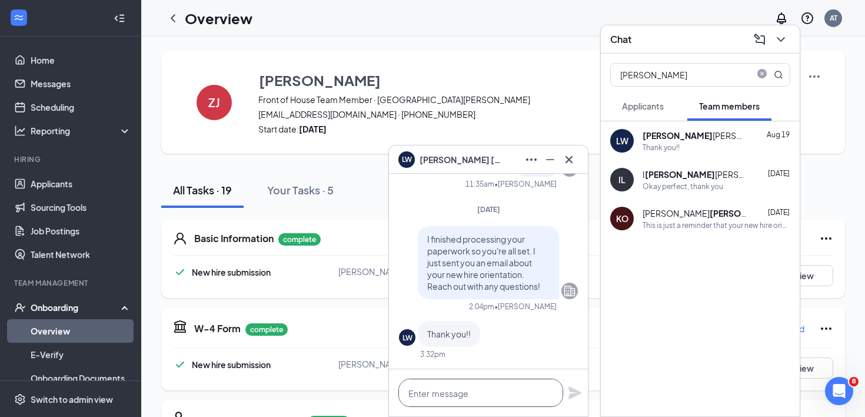
click at [488, 395] on textarea at bounding box center [480, 392] width 165 height 28
paste textarea "Just a reminder that you have new hire orientation tonight at 5:00, [STREET_ADD…"
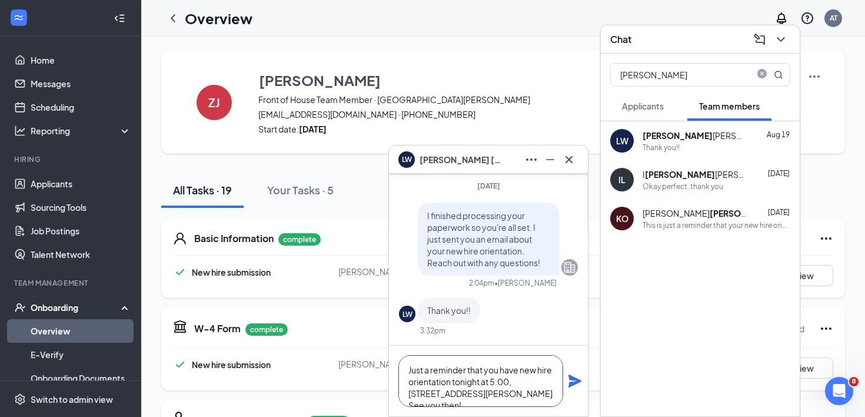
type textarea "Just a reminder that you have new hire orientation tonight at 5:00, [STREET_ADD…"
click at [577, 383] on icon "Plane" at bounding box center [575, 380] width 13 height 13
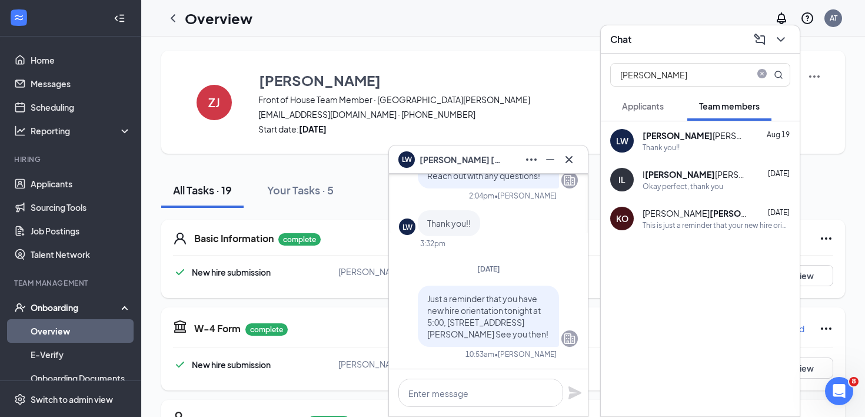
click at [573, 158] on icon "Cross" at bounding box center [569, 159] width 14 height 14
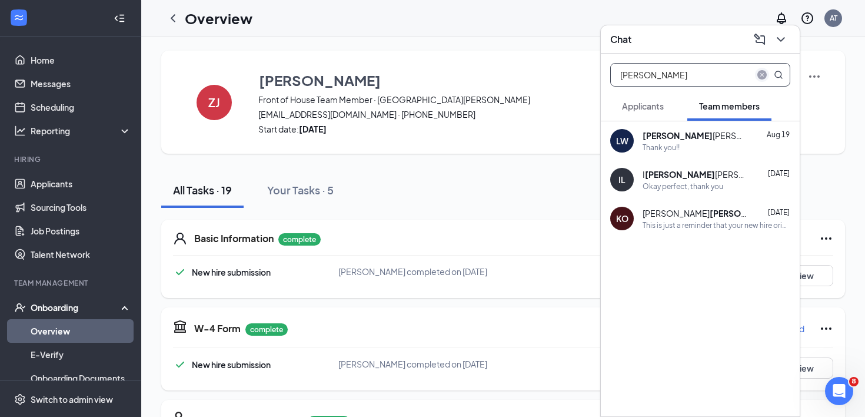
click at [762, 75] on icon "close-circle" at bounding box center [762, 74] width 9 height 9
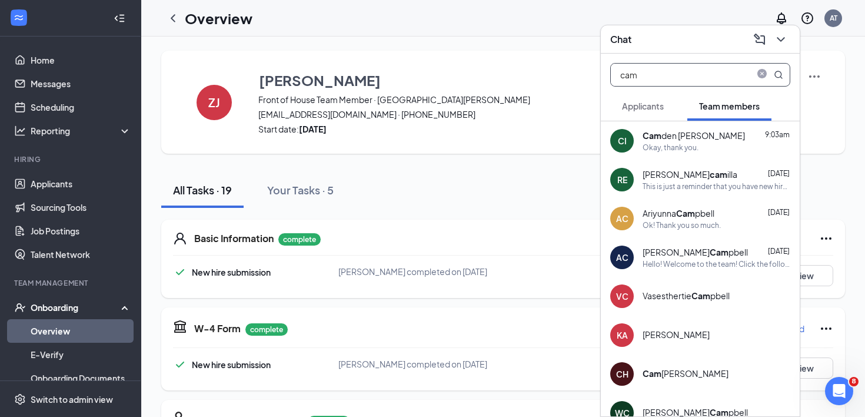
type input "cam"
click at [698, 141] on div "Cam den [PERSON_NAME] 9:03am" at bounding box center [717, 135] width 148 height 12
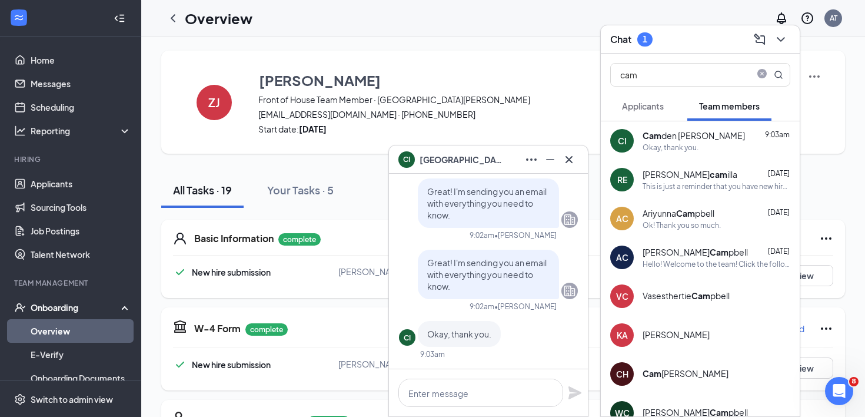
click at [572, 165] on icon "Cross" at bounding box center [569, 159] width 14 height 14
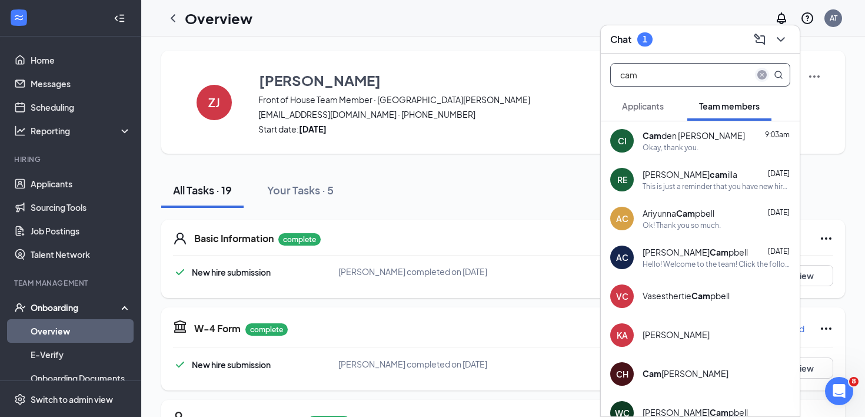
click at [763, 75] on icon "close-circle" at bounding box center [762, 74] width 9 height 9
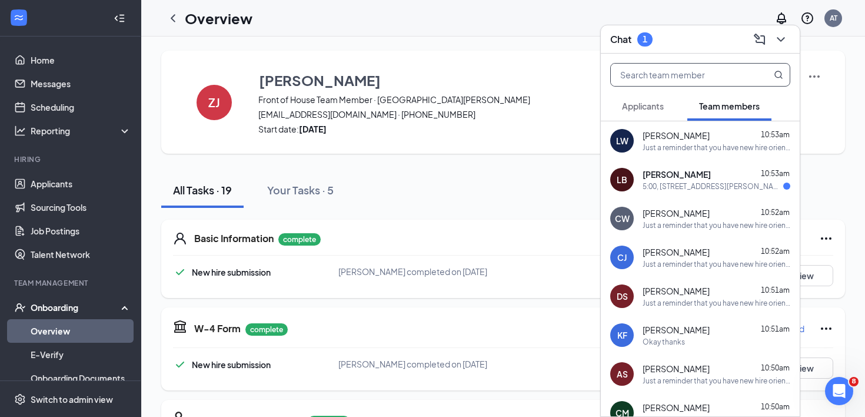
click at [716, 190] on div "5:00, [STREET_ADDRESS][PERSON_NAME] See you then!”" at bounding box center [713, 186] width 141 height 10
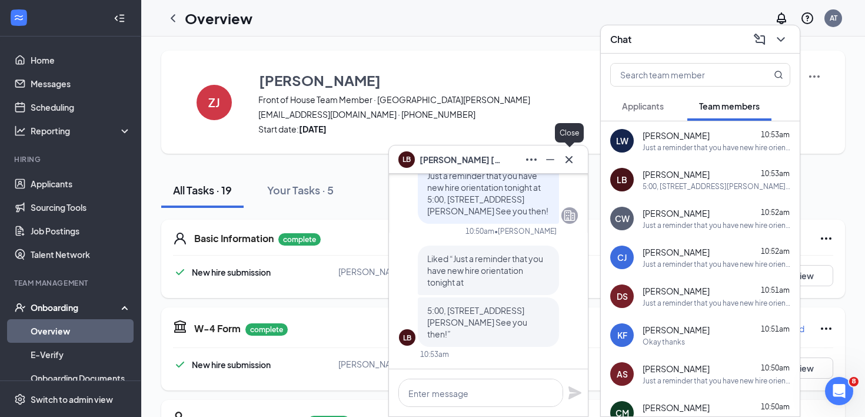
click at [572, 155] on icon "Cross" at bounding box center [569, 159] width 14 height 14
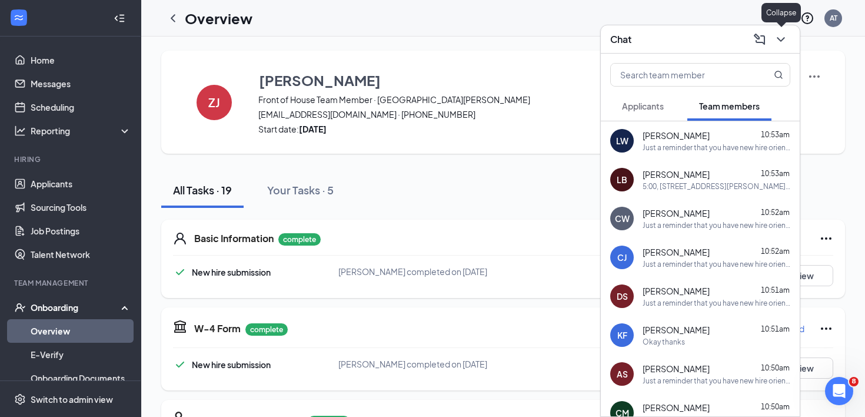
click at [782, 45] on icon "ChevronDown" at bounding box center [781, 39] width 14 height 14
